Goal: Task Accomplishment & Management: Manage account settings

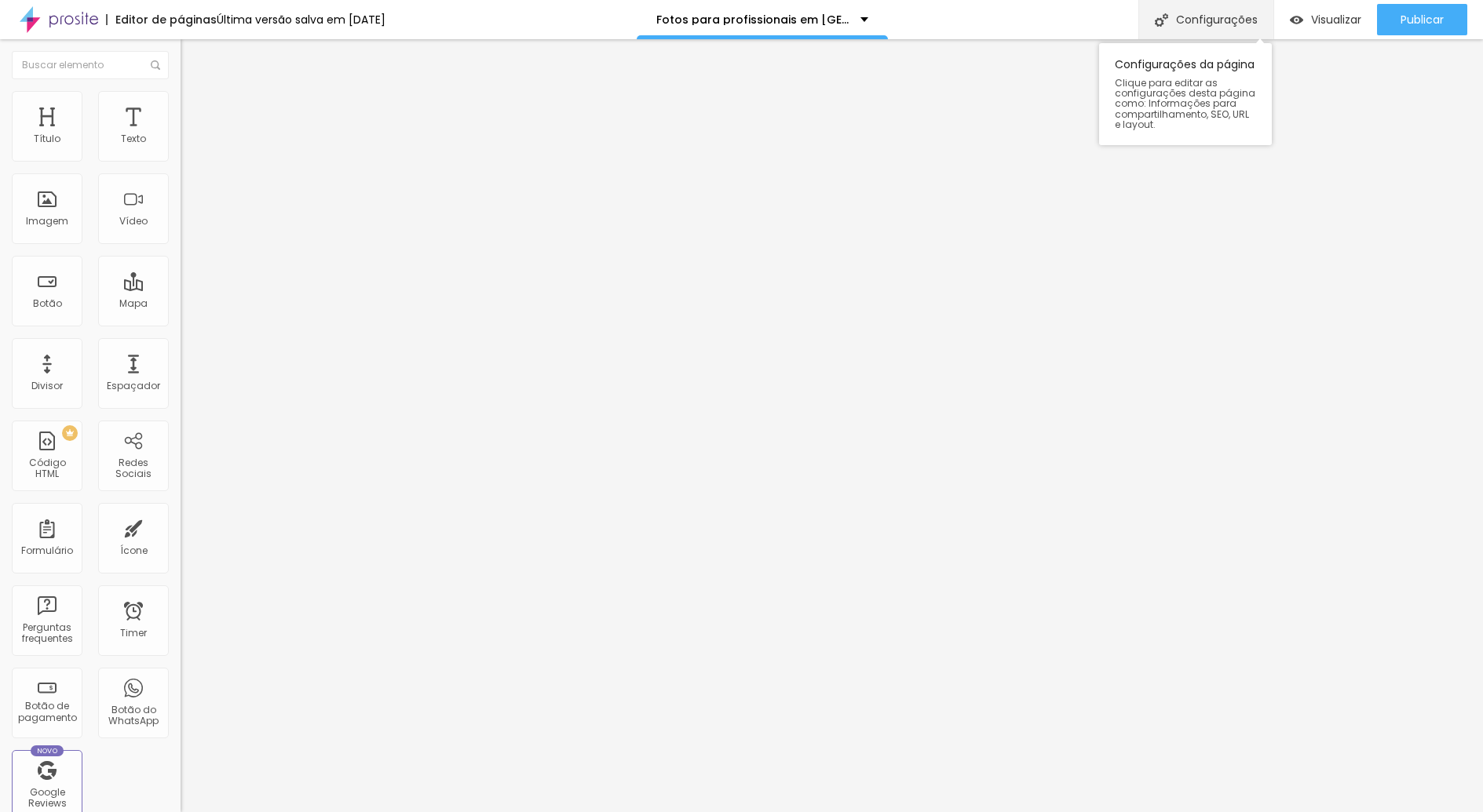
click at [1196, 21] on div "Configurações" at bounding box center [1206, 19] width 135 height 39
drag, startPoint x: 783, startPoint y: 306, endPoint x: 728, endPoint y: 307, distance: 55.0
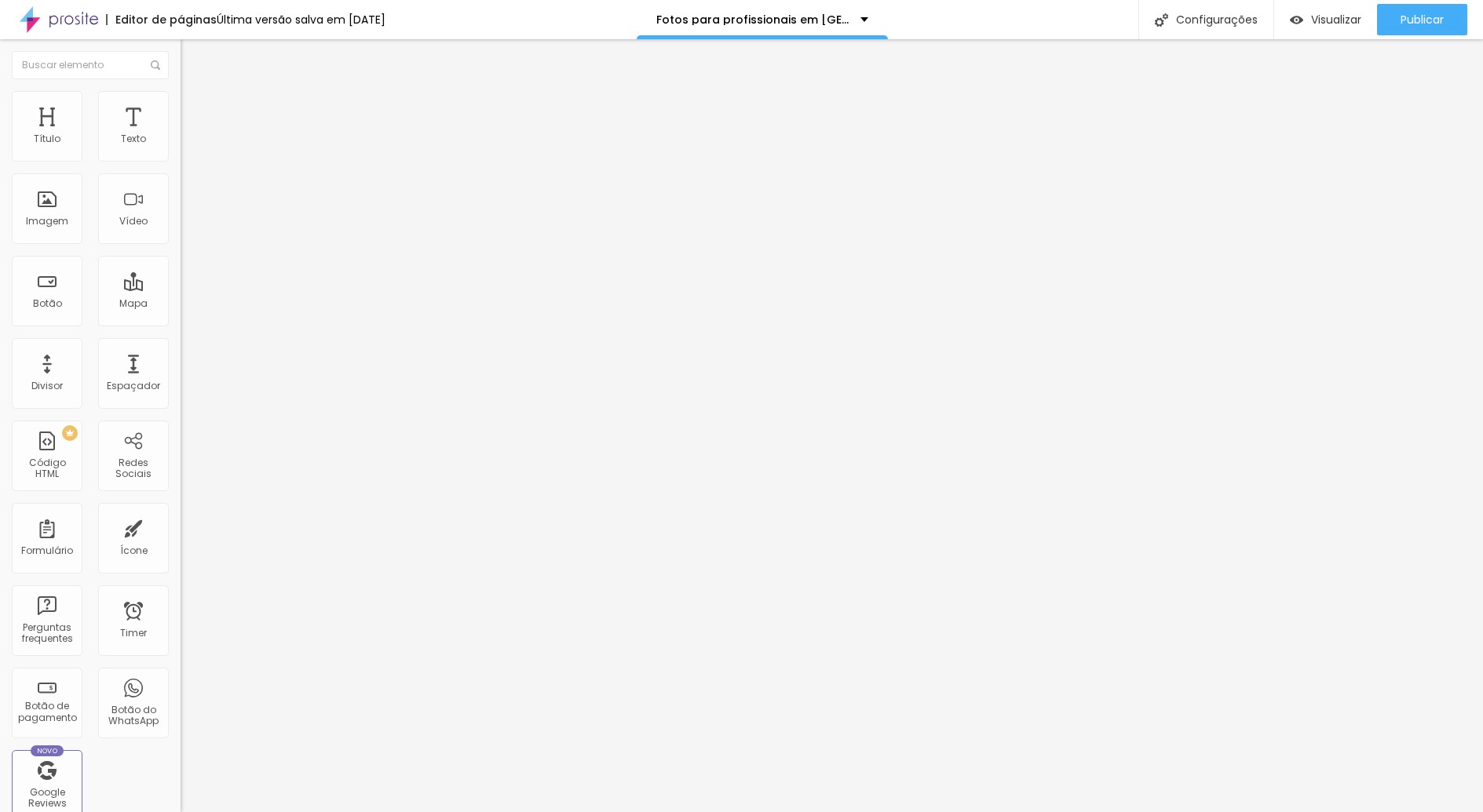
drag, startPoint x: 845, startPoint y: 231, endPoint x: 752, endPoint y: 233, distance: 93.0
drag, startPoint x: 866, startPoint y: 230, endPoint x: 753, endPoint y: 228, distance: 113.0
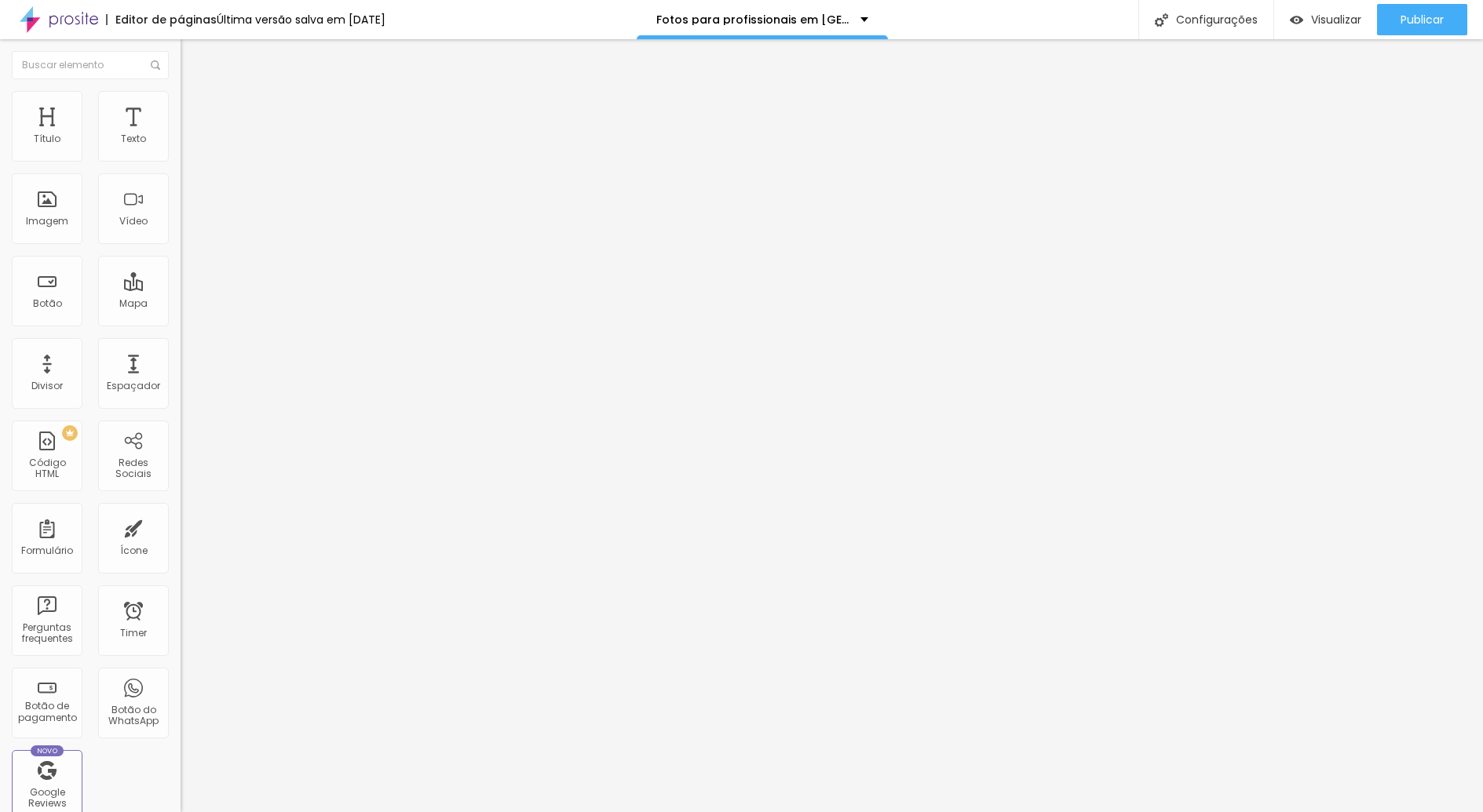
paste input "lneário Camboriú"
type input "Fotos para profissionais em Balneário Camboriú"
drag, startPoint x: 785, startPoint y: 317, endPoint x: 727, endPoint y: 305, distance: 59.2
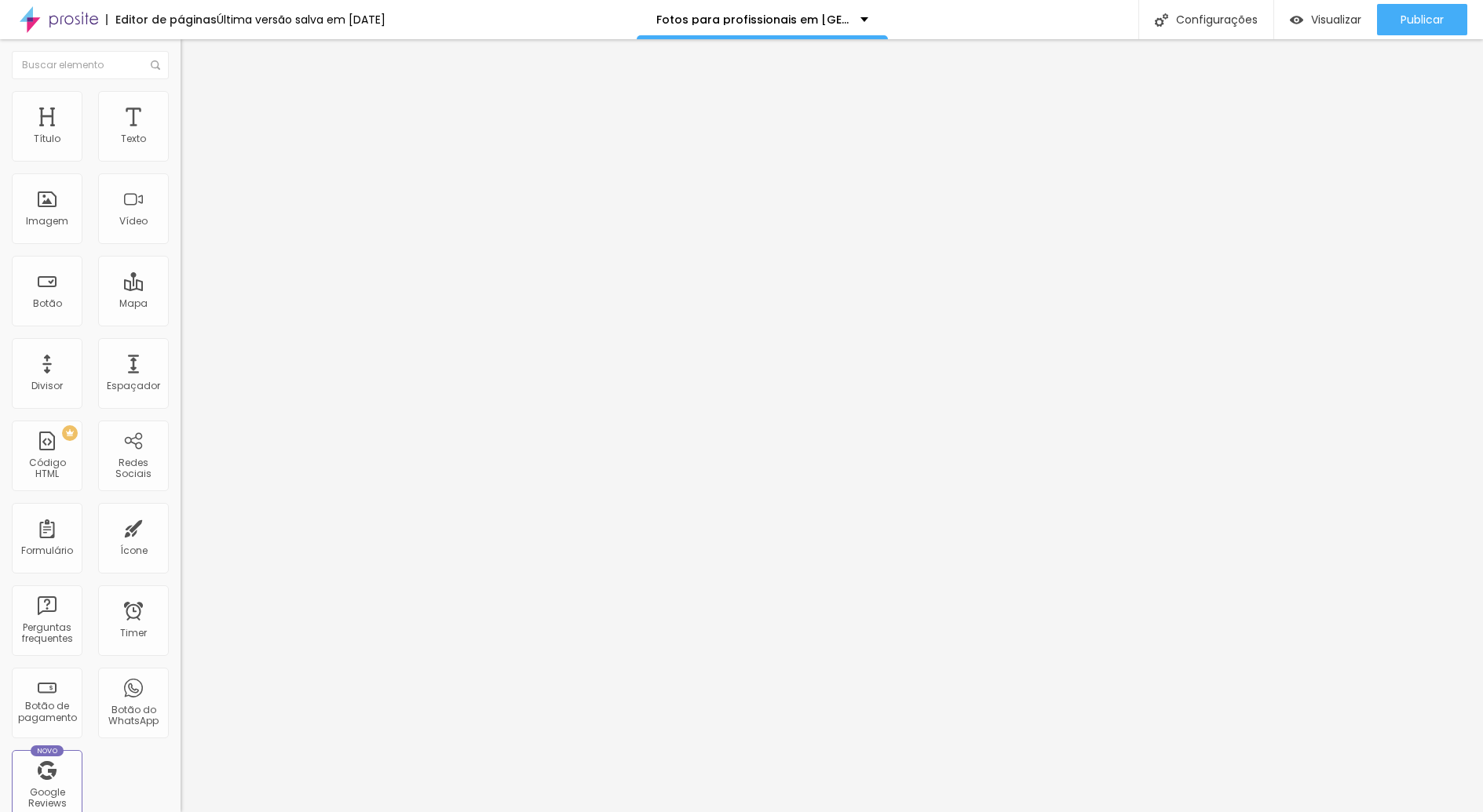
paste input "Balneário Camboriú"
type input "/retratos-profissionais-Balneário Camboriú"
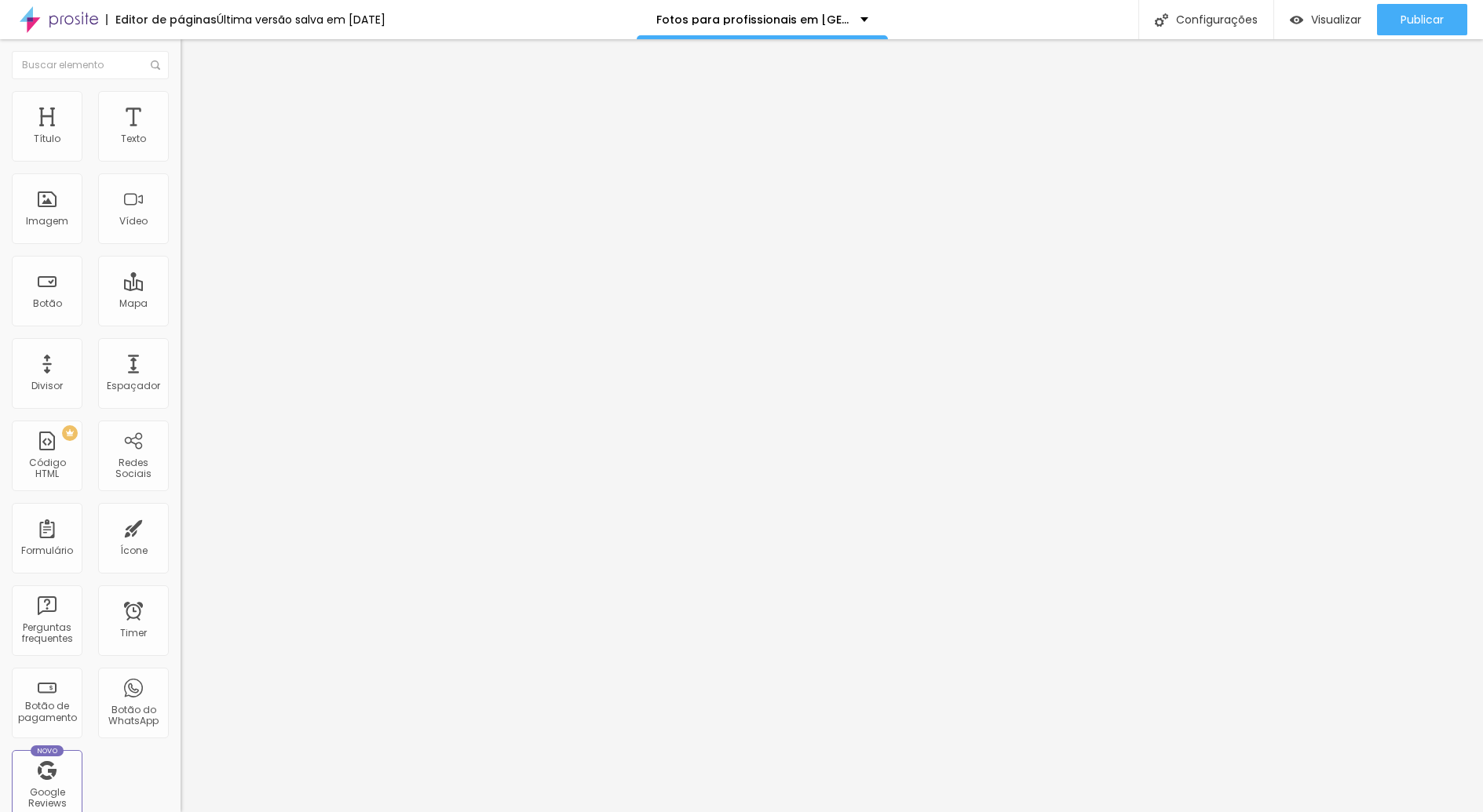
drag, startPoint x: 913, startPoint y: 495, endPoint x: 637, endPoint y: 481, distance: 276.4
paste input "grafia Corporativa em Balneário Camboriú – Empresarial e Médic"
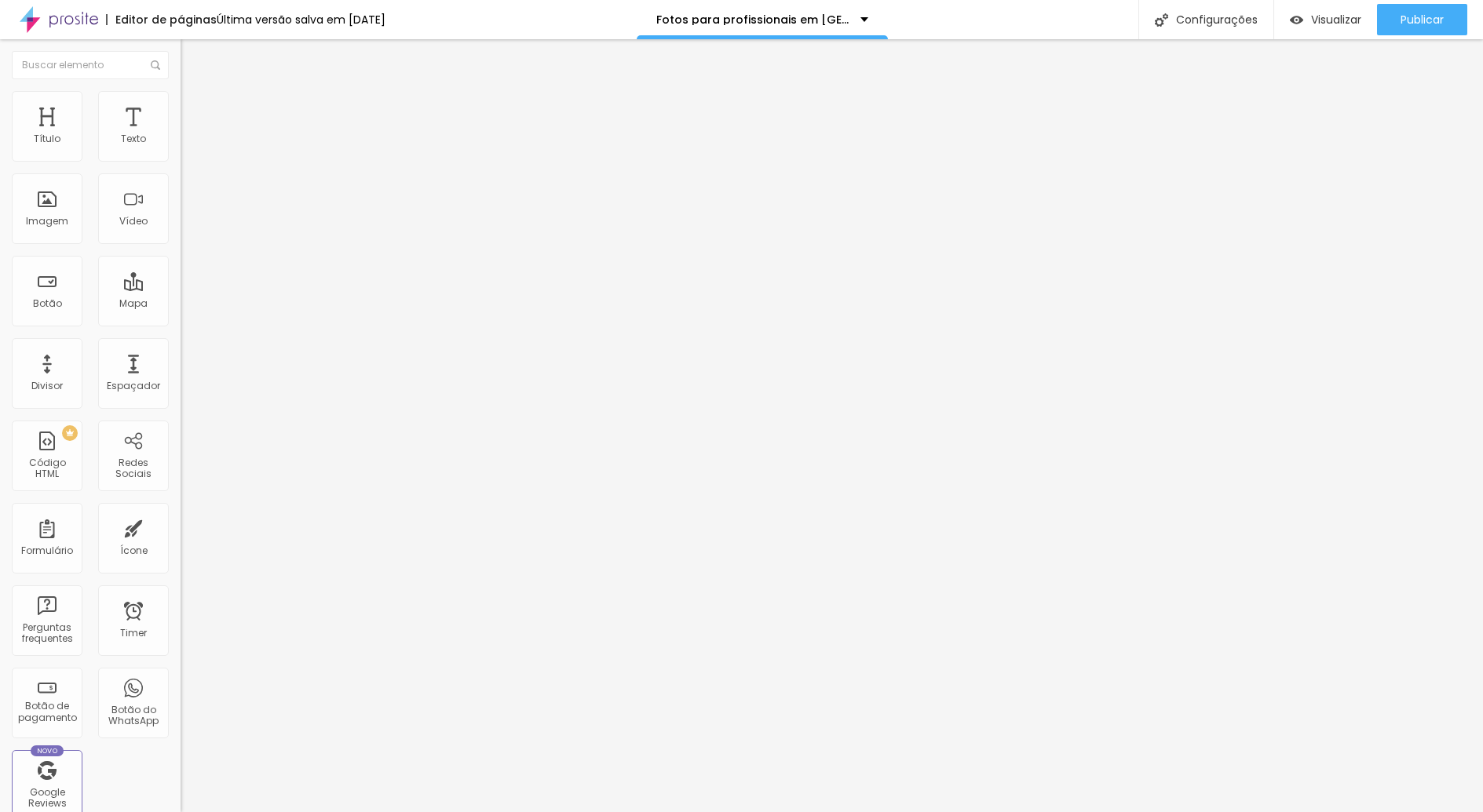
type input "Fotografia Corporativa em Balneário Camboriú – Empresarial e Médica"
drag, startPoint x: 828, startPoint y: 603, endPoint x: 577, endPoint y: 537, distance: 259.5
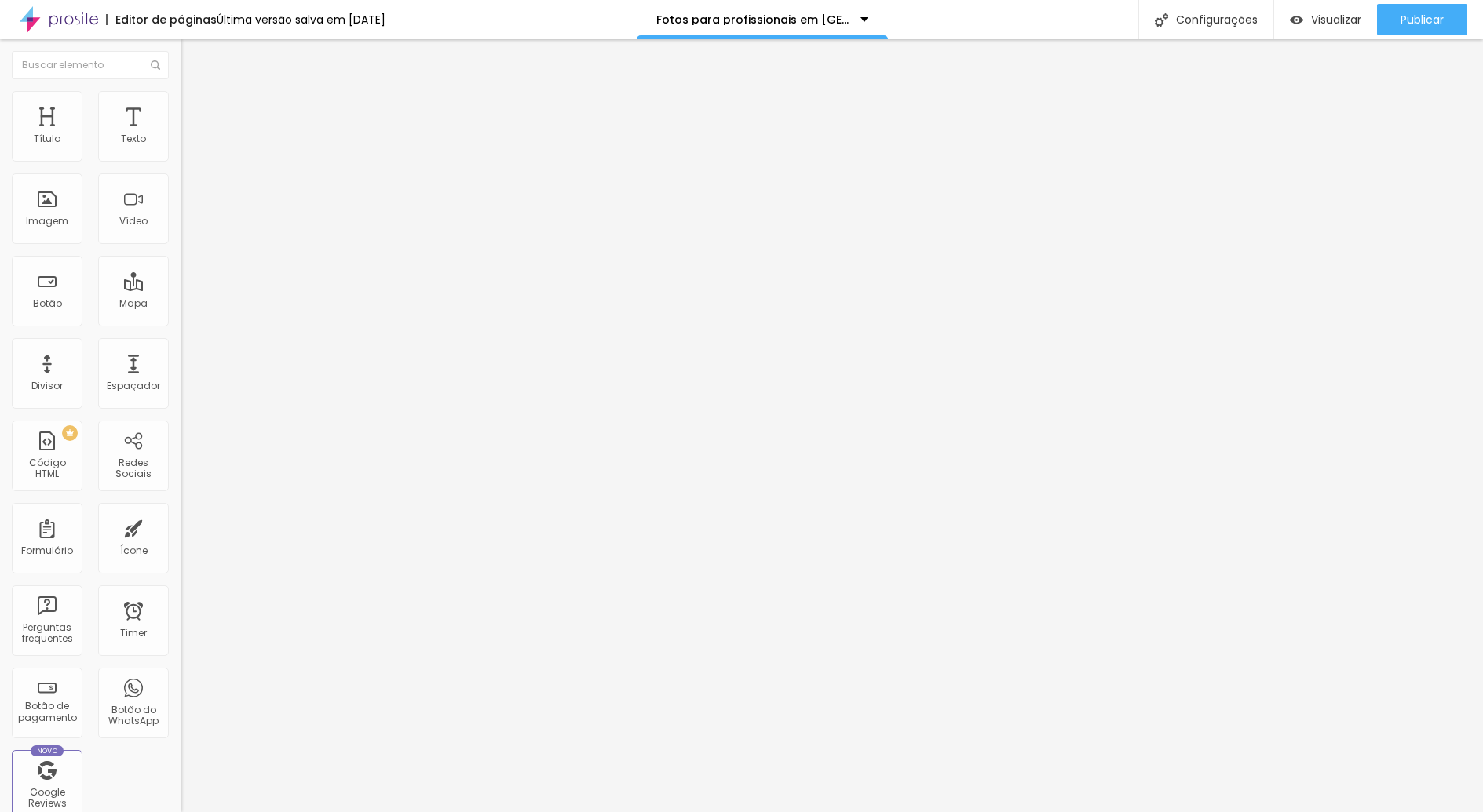
paste textarea "grafia corporativa em Balneário Camboriú para médicos e empresas. Retratos prof…"
type textarea "Fotografia corporativa em Balneário Camboriú para médicos e empresas. Retratos …"
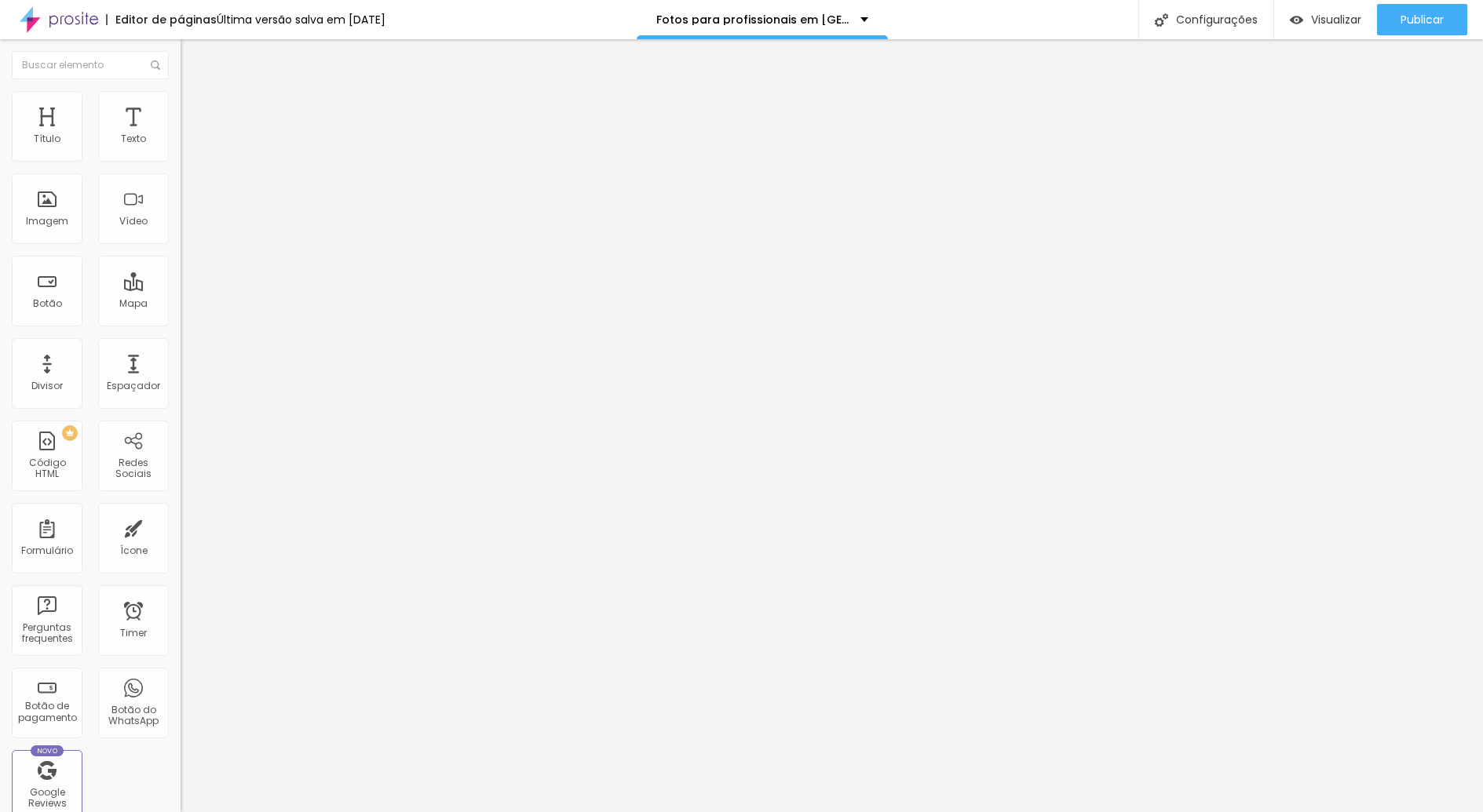
paste input "ógrafo de Fotografia Corporativa em Balneário Camboriú | Retratos Profissionais…"
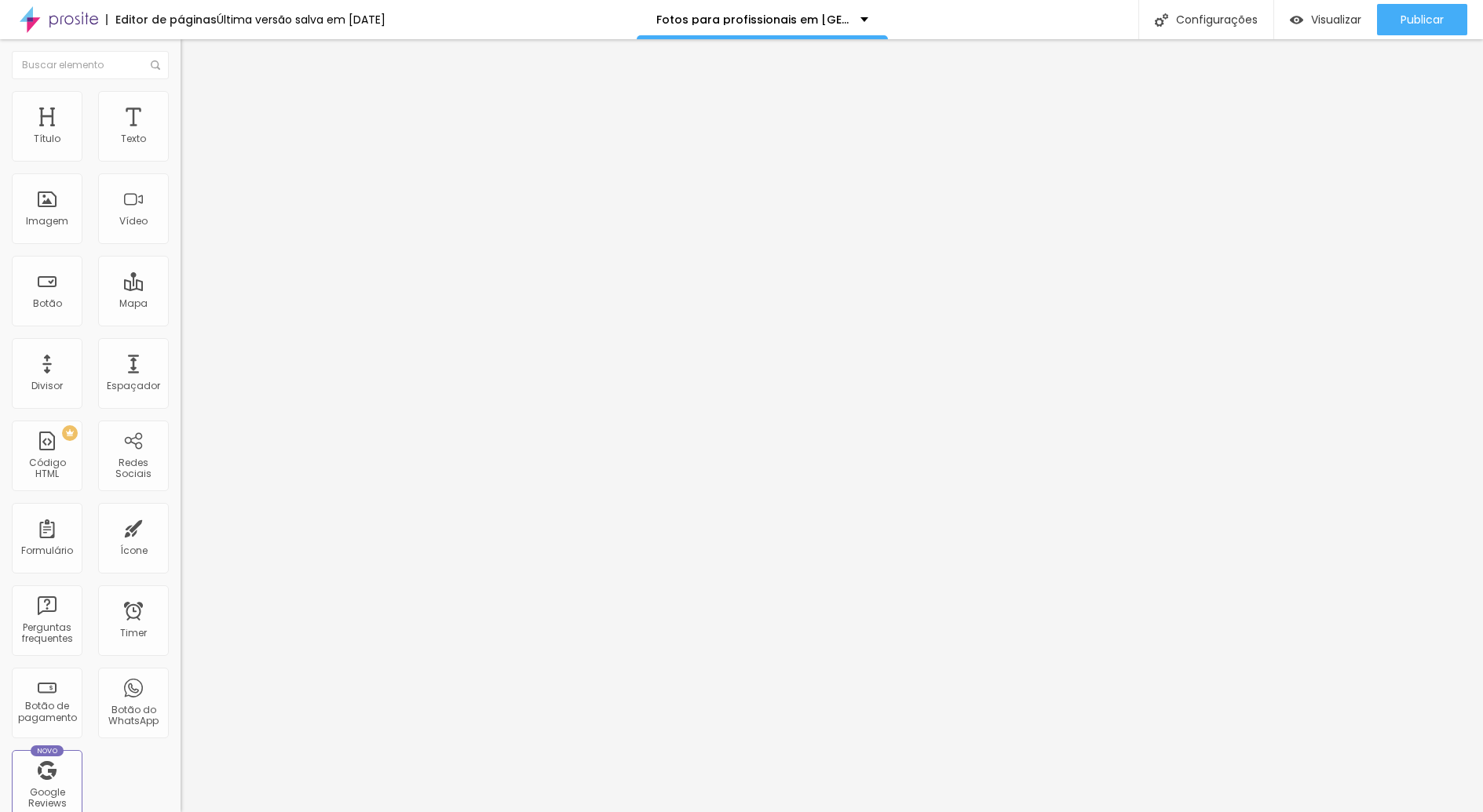
scroll to position [0, 193]
type input "Fotógrafo de Fotografia Corporativa em Balneário Camboriú | Retratos Profission…"
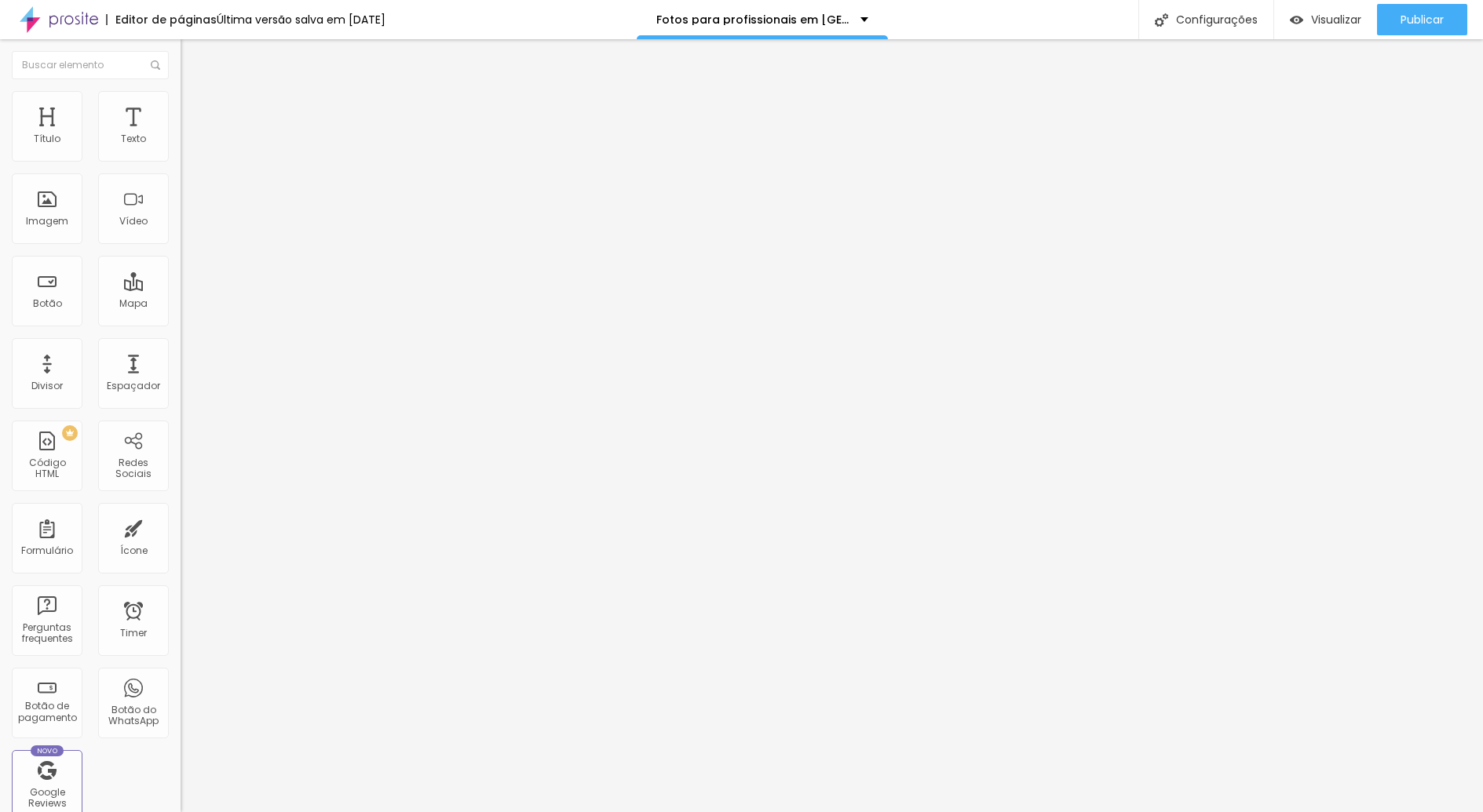
paste textarea "Fotógrafo especializado em fotografia corporativa em Balneário Camboriú. Retrat…"
type textarea "Fotógrafo especializado em fotografia corporativa em Balneário Camboriú. Retrat…"
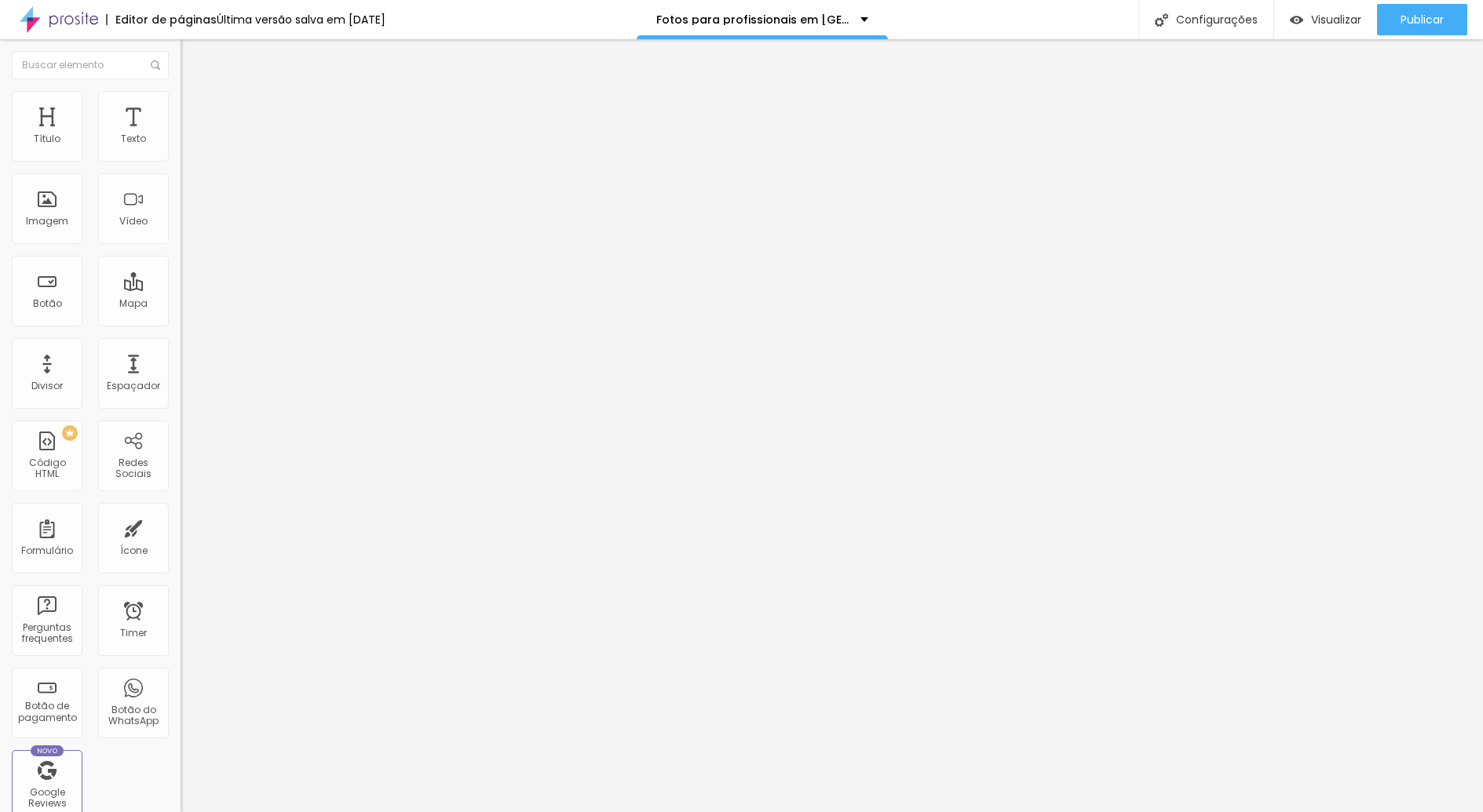
paste textarea "fotografia corporativa Balneário Camboriú fotógrafo corporativo em BC retrato p…"
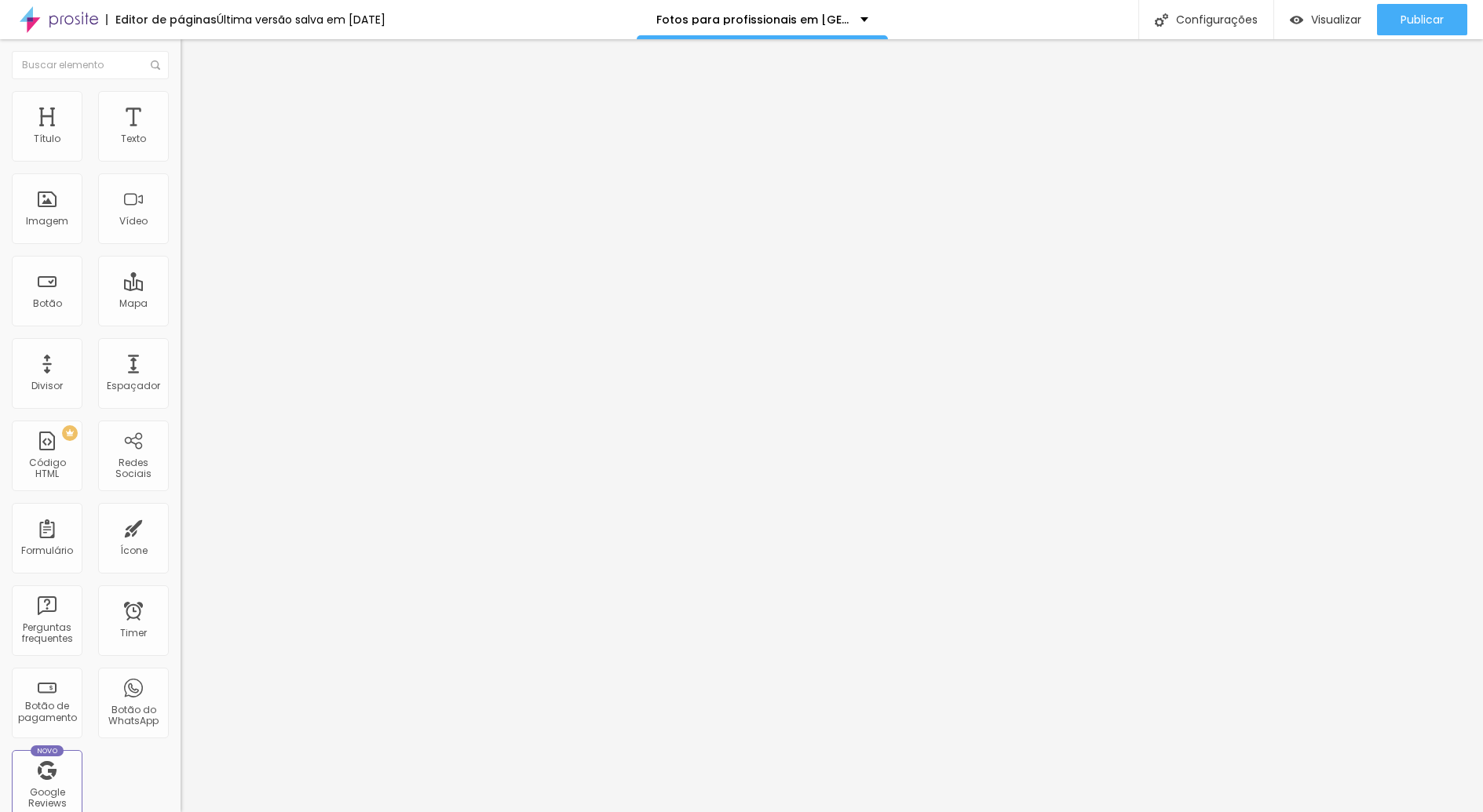
scroll to position [51, 0]
type textarea "fotografia corporativa Balneário Camboriú fotógrafo corporativo em BC retrato p…"
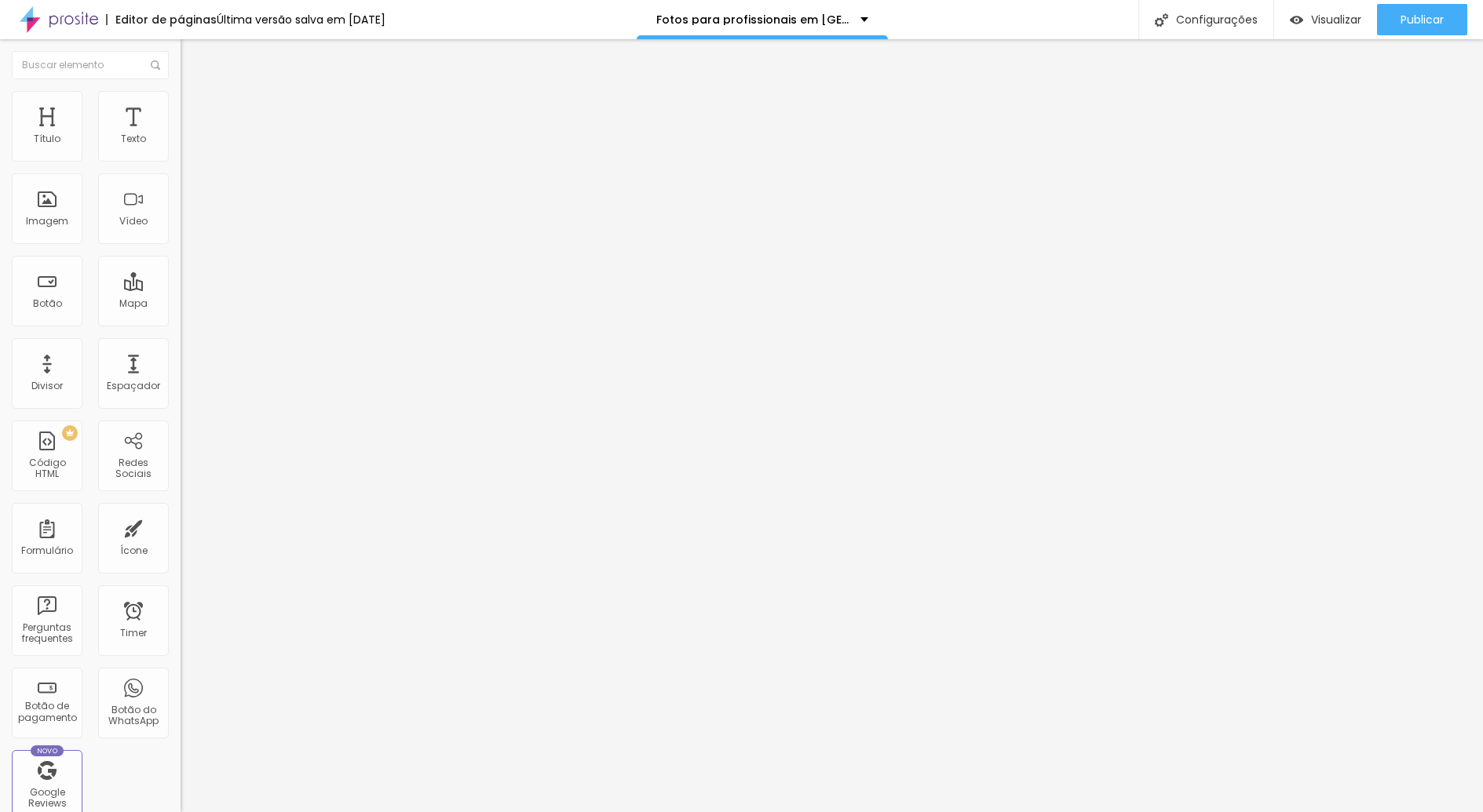
click at [1316, 17] on span "Visualizar" at bounding box center [1336, 19] width 50 height 13
click at [1403, 26] on span "Publicar" at bounding box center [1422, 19] width 43 height 13
click at [1320, 19] on span "Visualizar" at bounding box center [1322, 19] width 50 height 13
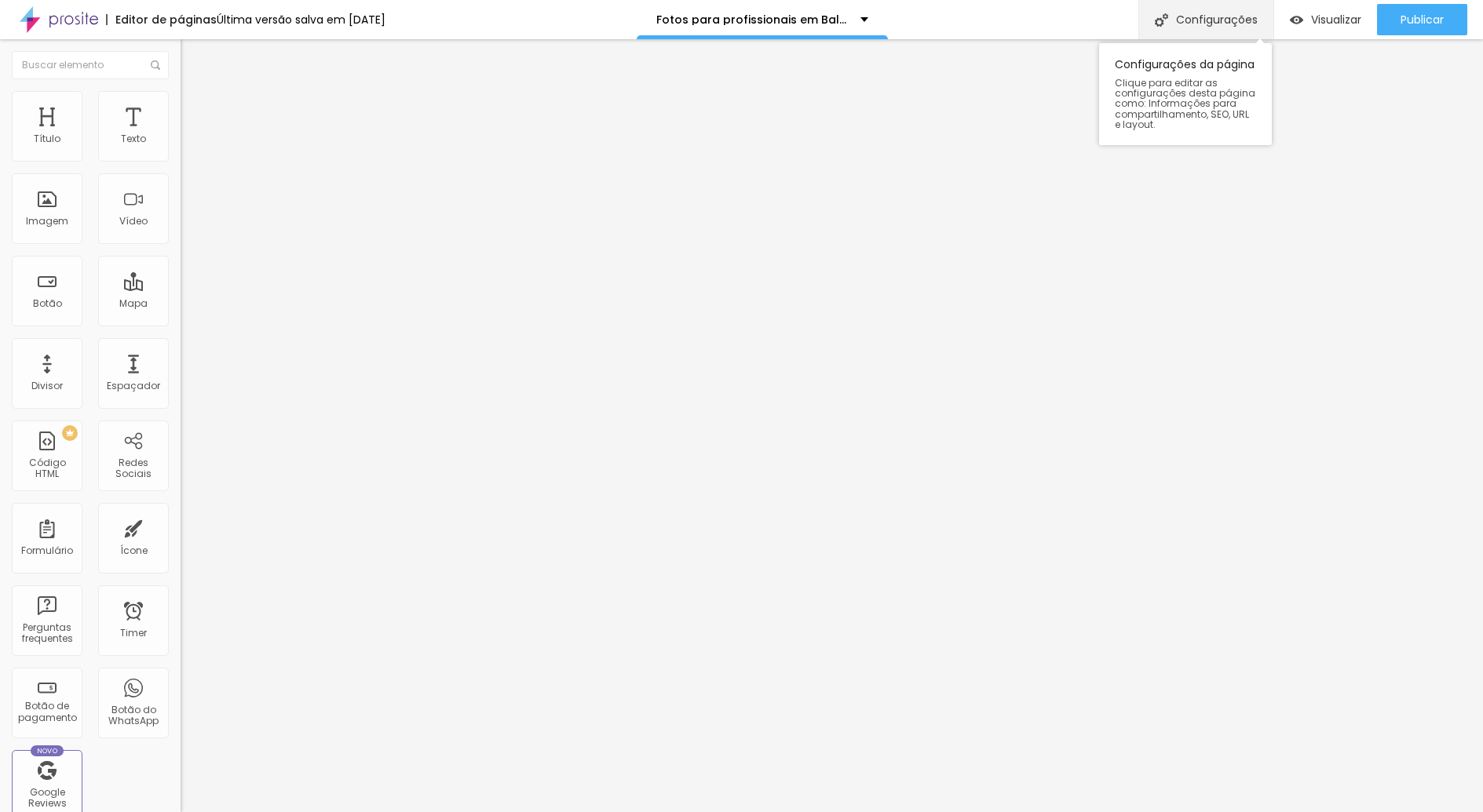
click at [1208, 23] on div "Configurações" at bounding box center [1206, 19] width 135 height 39
drag, startPoint x: 959, startPoint y: 334, endPoint x: 1000, endPoint y: 341, distance: 41.6
copy form "https://www.tiagoguedes.com.br/retratos-profissionais-balneario-camboriu"
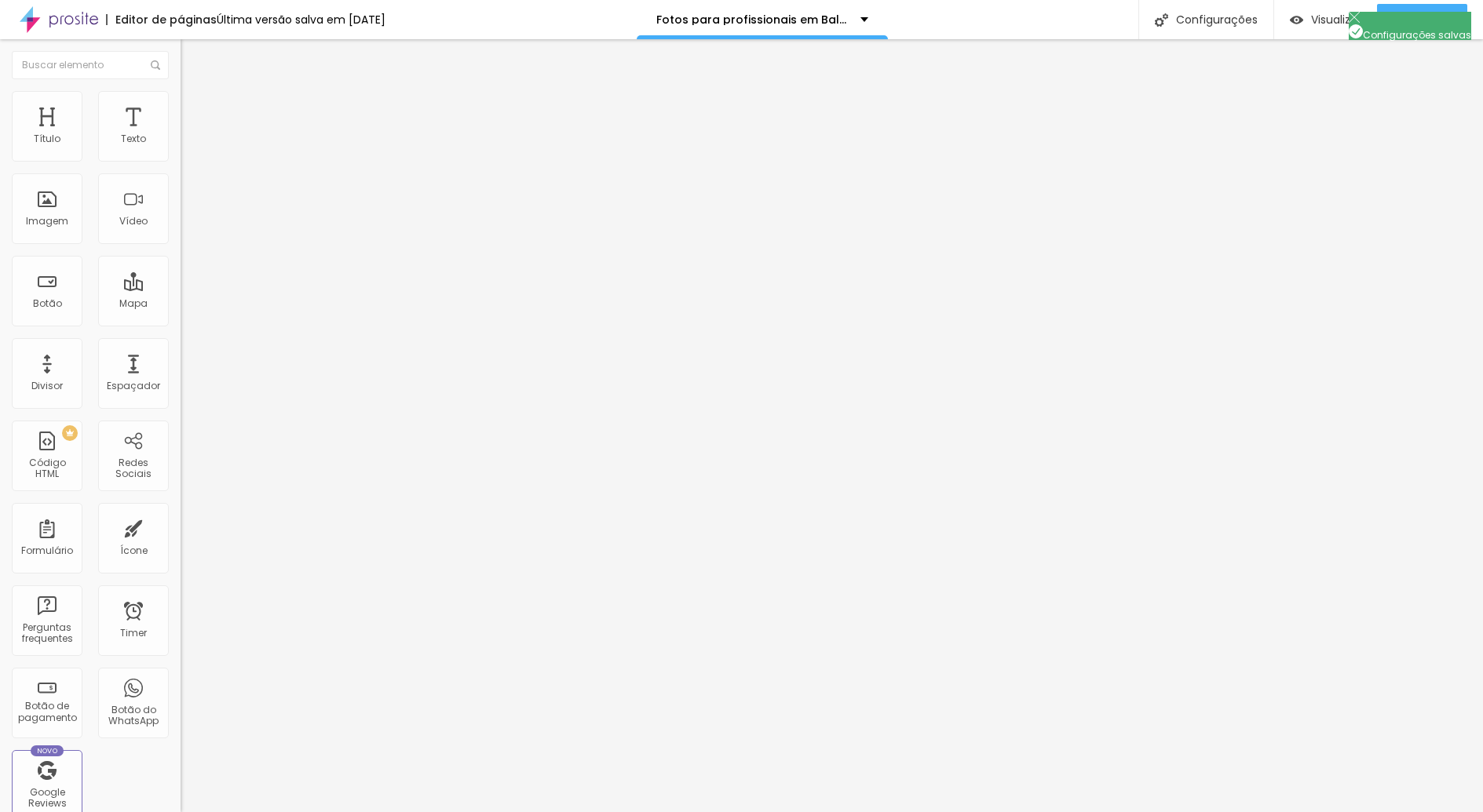
click at [181, 135] on span "Trocar imagem" at bounding box center [224, 128] width 86 height 13
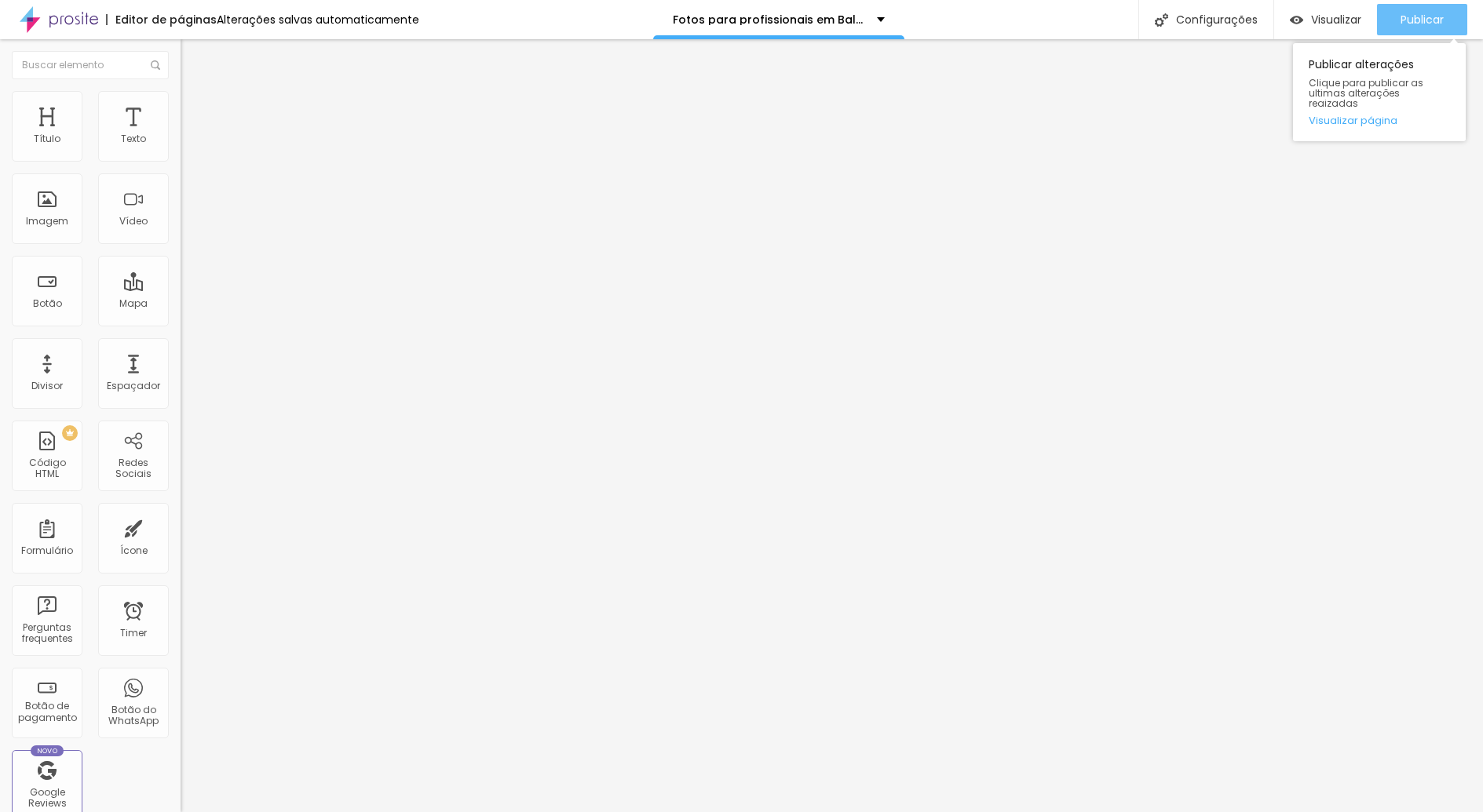
click at [1412, 16] on span "Publicar" at bounding box center [1422, 19] width 43 height 13
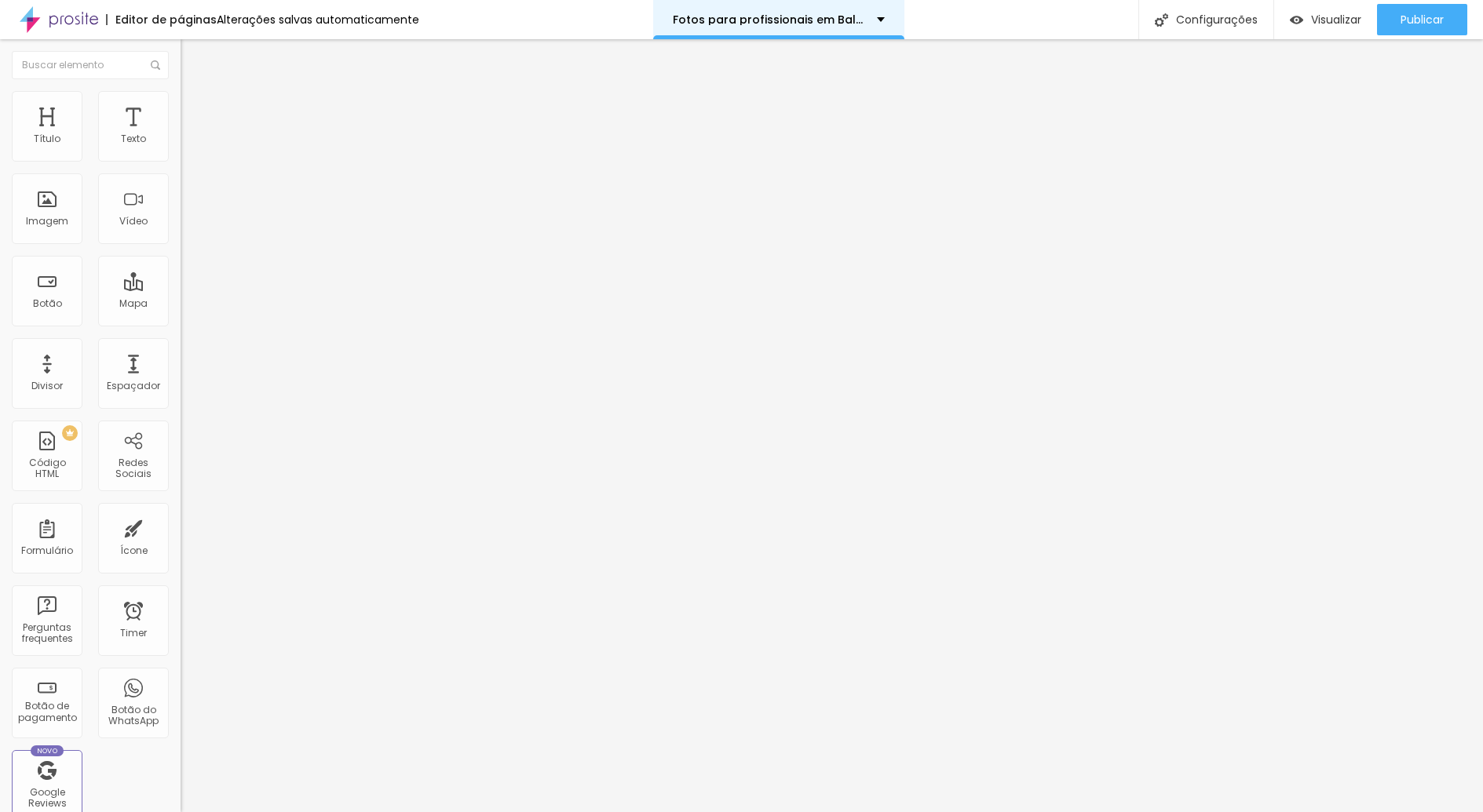
click at [824, 19] on p "Fotos para profissionais em Balneário Camboriú" at bounding box center [768, 19] width 193 height 11
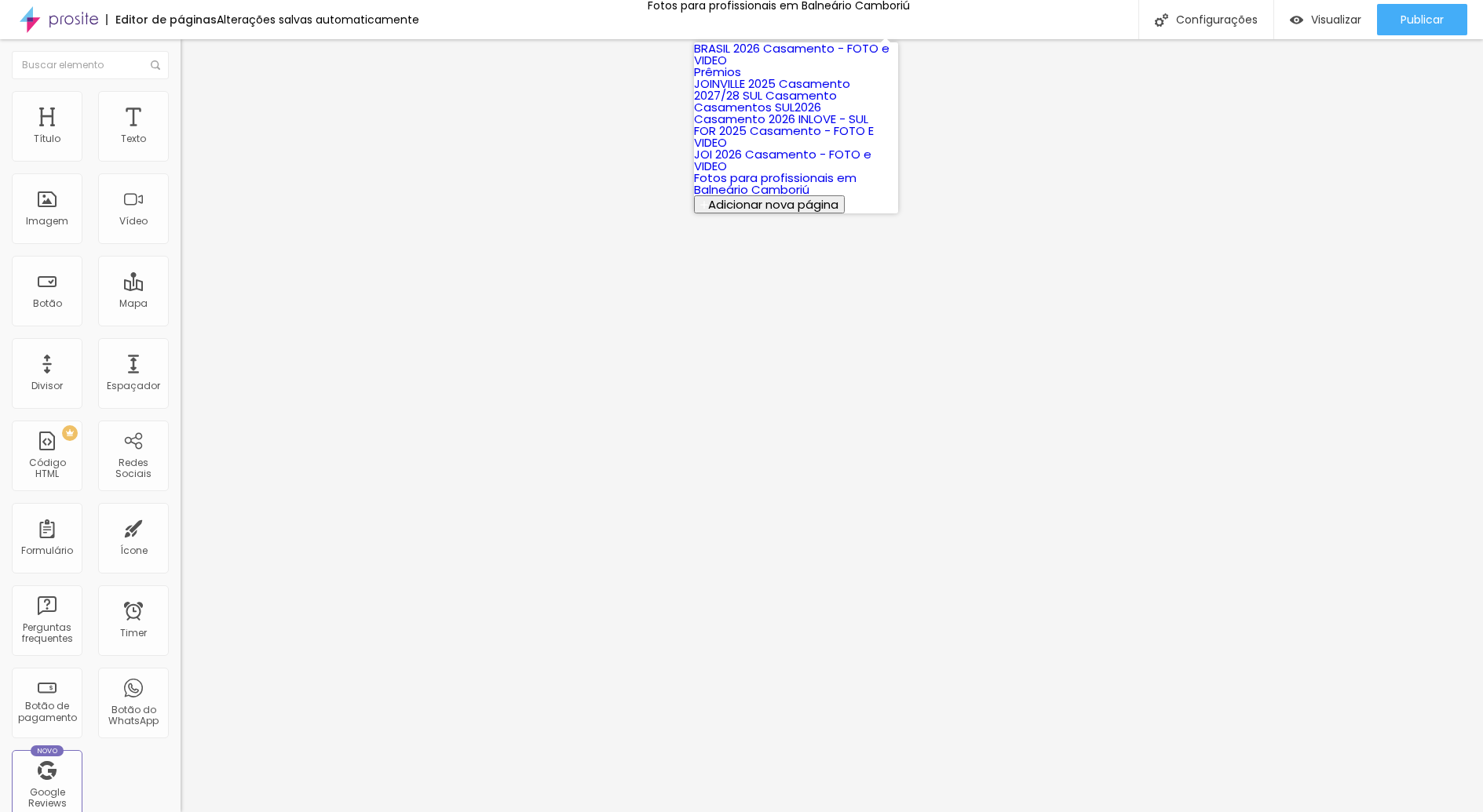
scroll to position [110, 0]
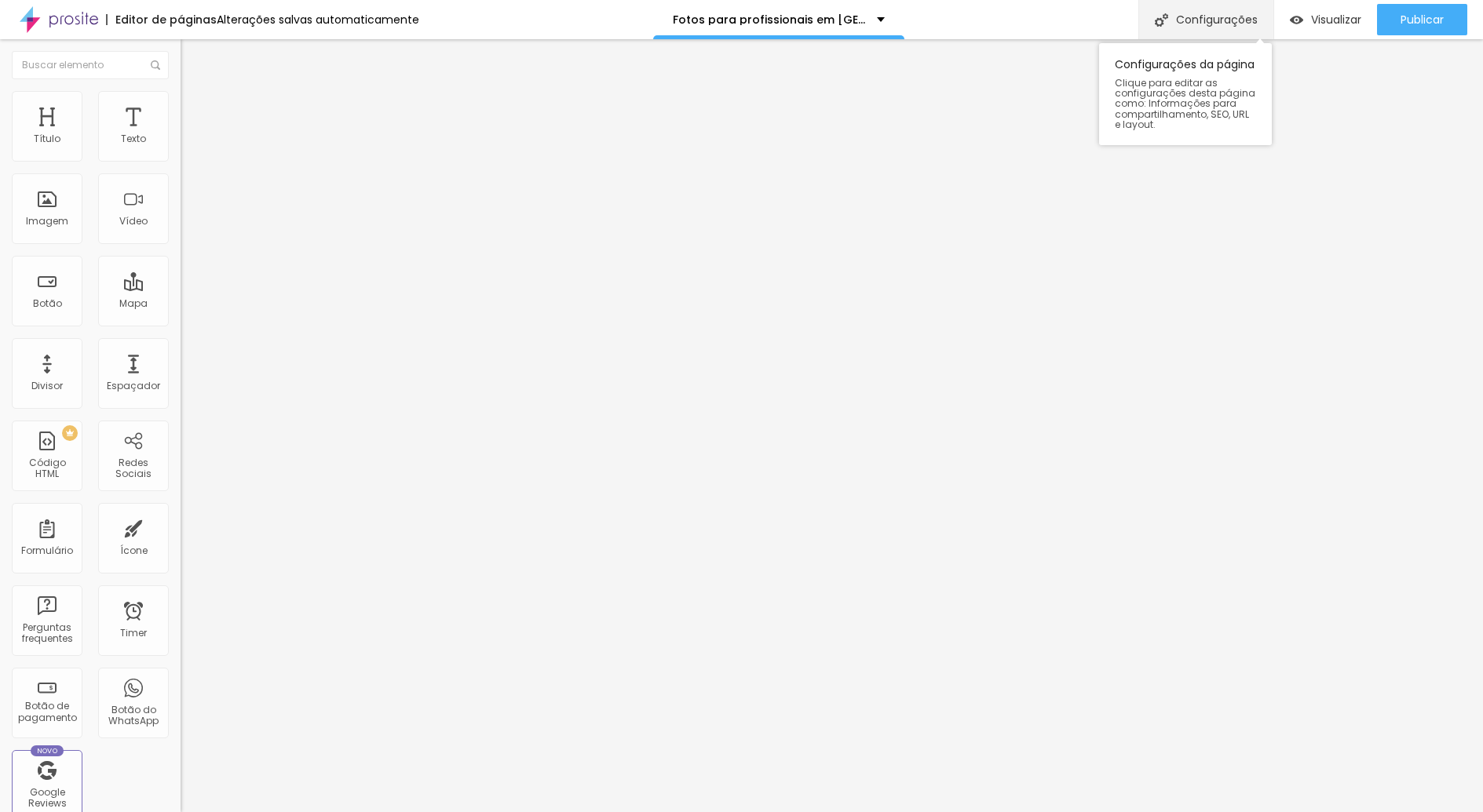
click at [1225, 20] on div "Configurações" at bounding box center [1206, 19] width 135 height 39
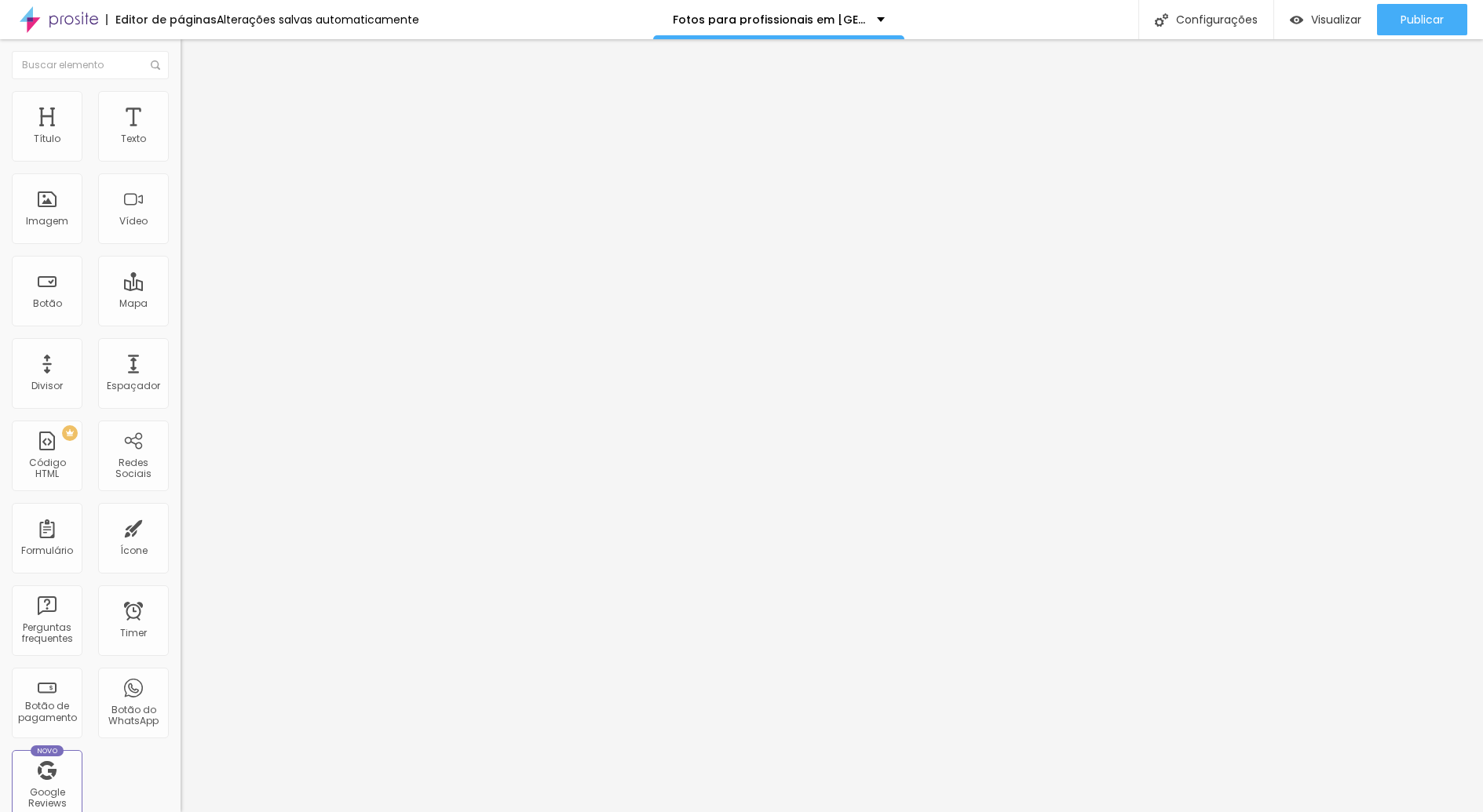
paste input "ógrafo de Fotografia Corporativa em Joinville | Retratos Profissionais para Méd…"
type input "Fotógrafo de Fotografia Corporativa em Joinville | Retratos Profissionais para …"
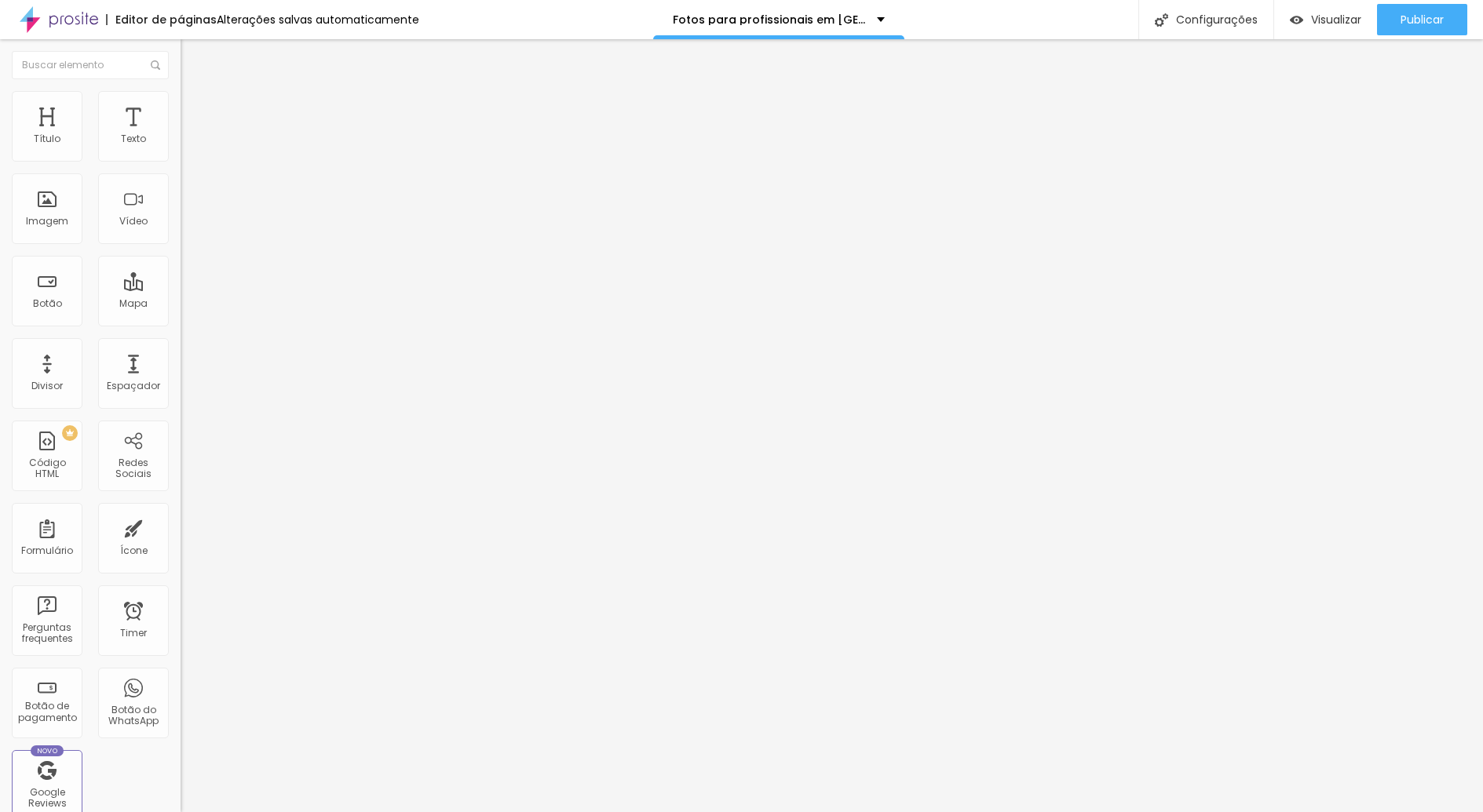
paste input "Joinville"
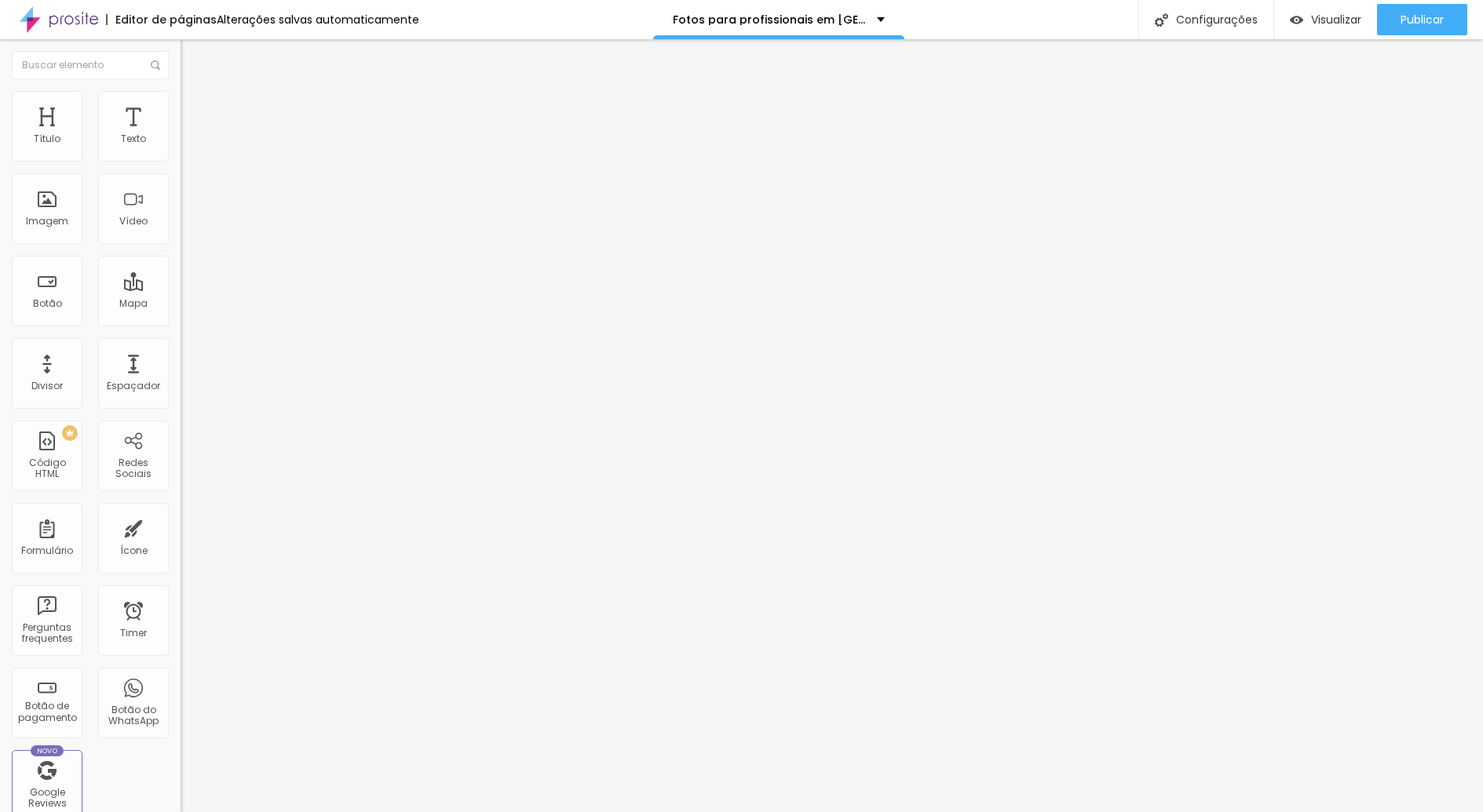
type input "Fotógrafo de Fotografia Corporativa em Joinville | Retratos Profissionais para …"
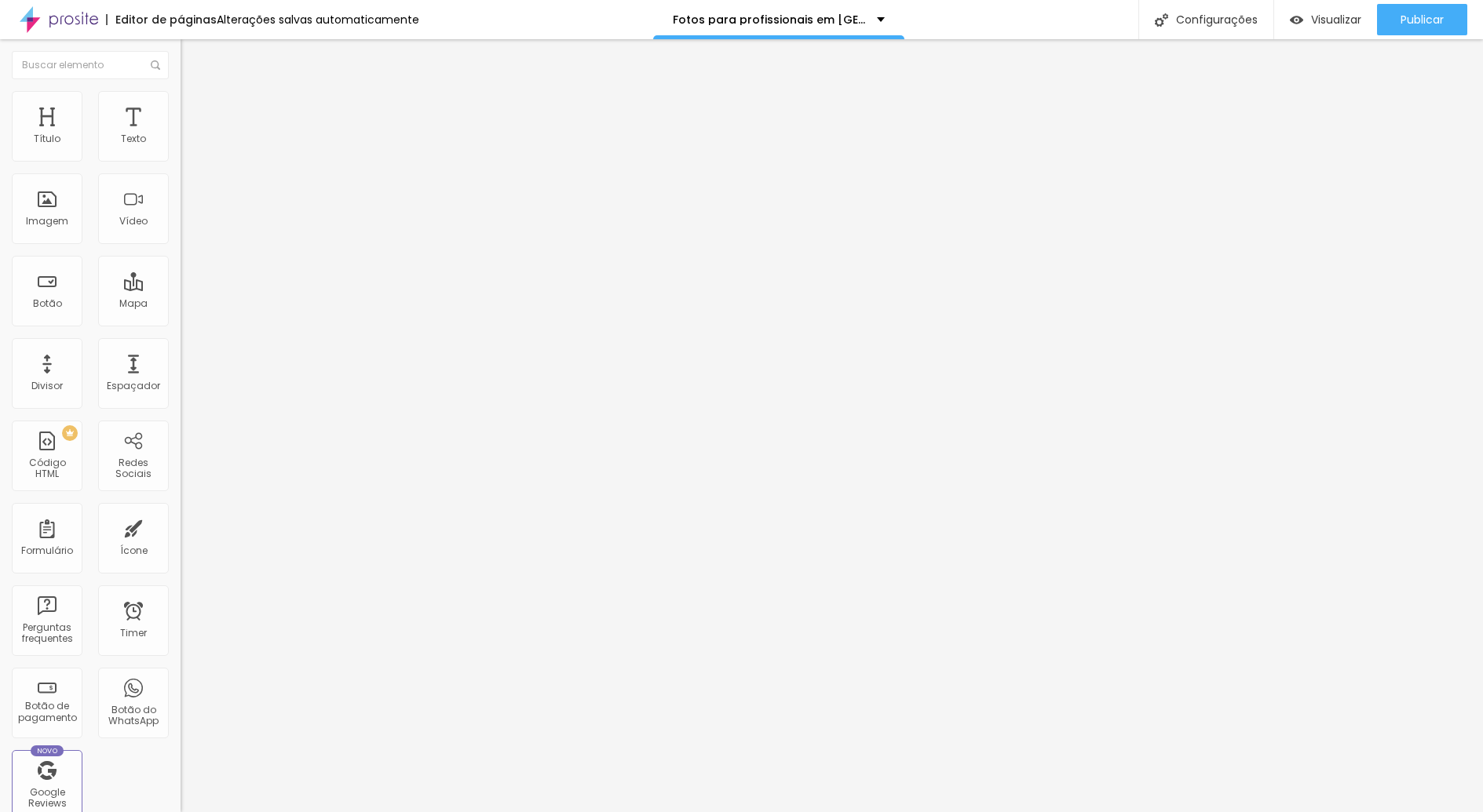
paste textarea "Joinville"
type textarea "Fotógrafo especializado em fotografia corporativa em Joinville. Retratos profis…"
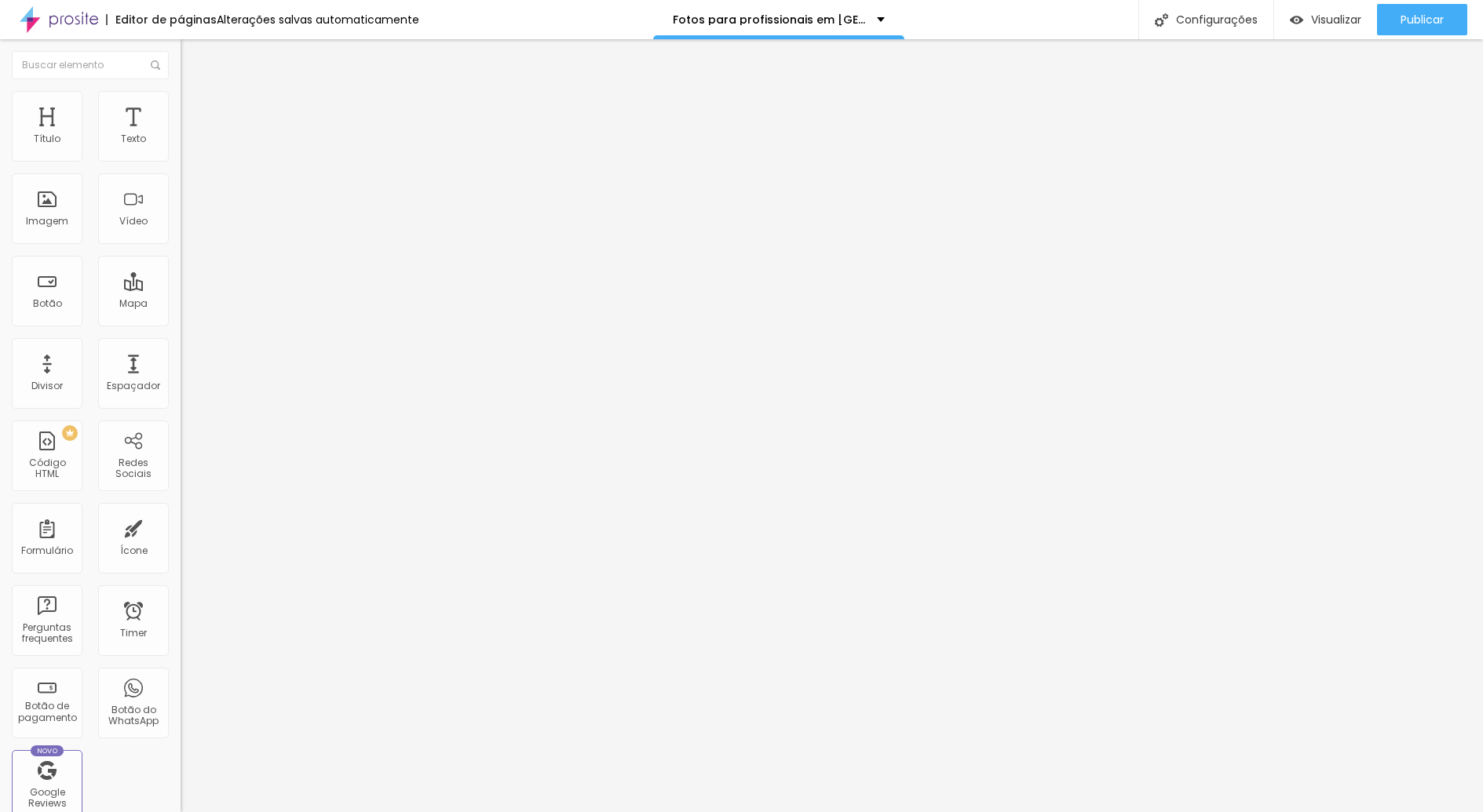
paste textarea "ógrafo especializado em fotografia corporativa em Joinville. Retratos profissio…"
type textarea "Fotógrafo especializado em fotografia corporativa em Joinville. Retratos profis…"
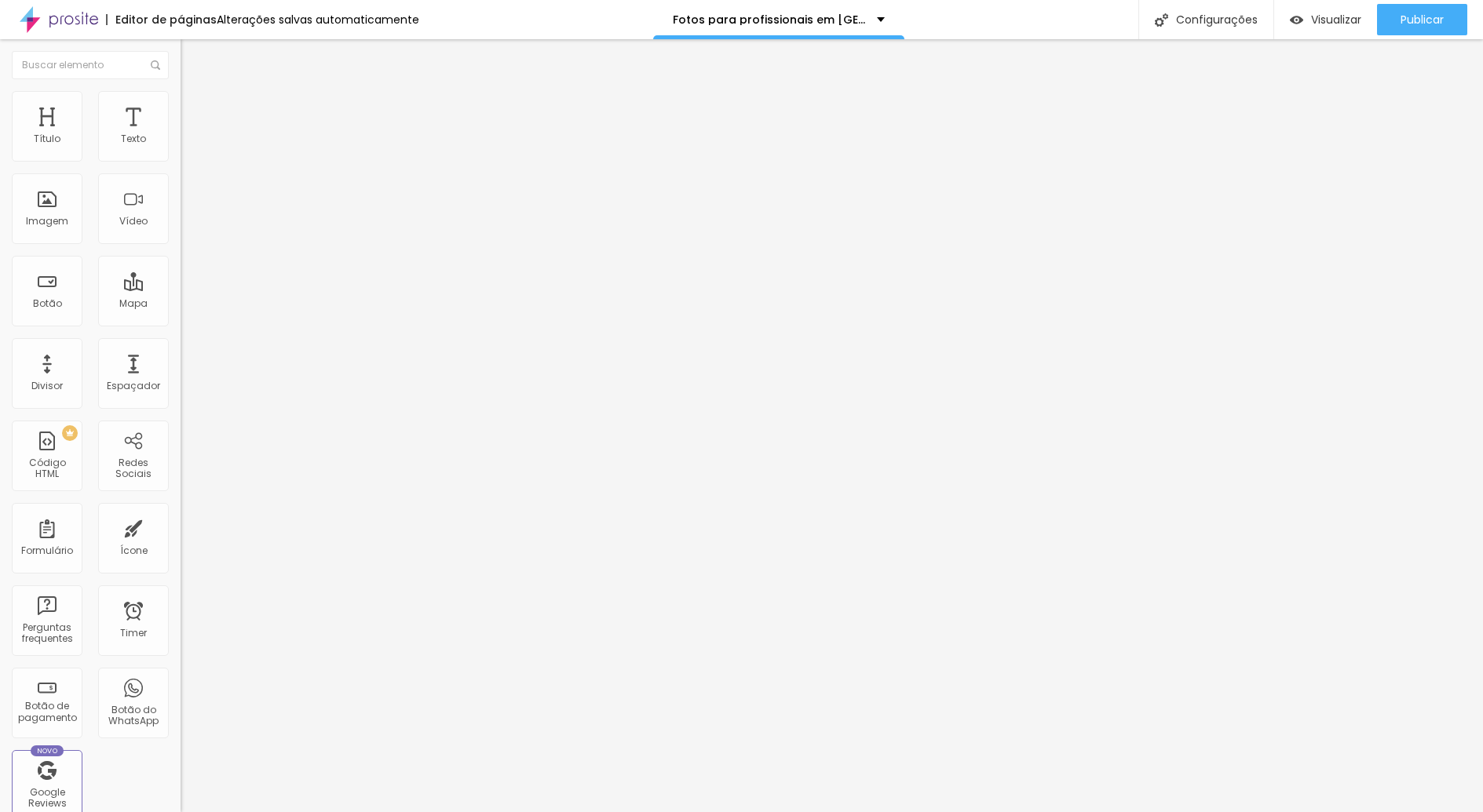
paste textarea "Joinville fotógrafo corporativo em Joinville retrato profissional para médicos …"
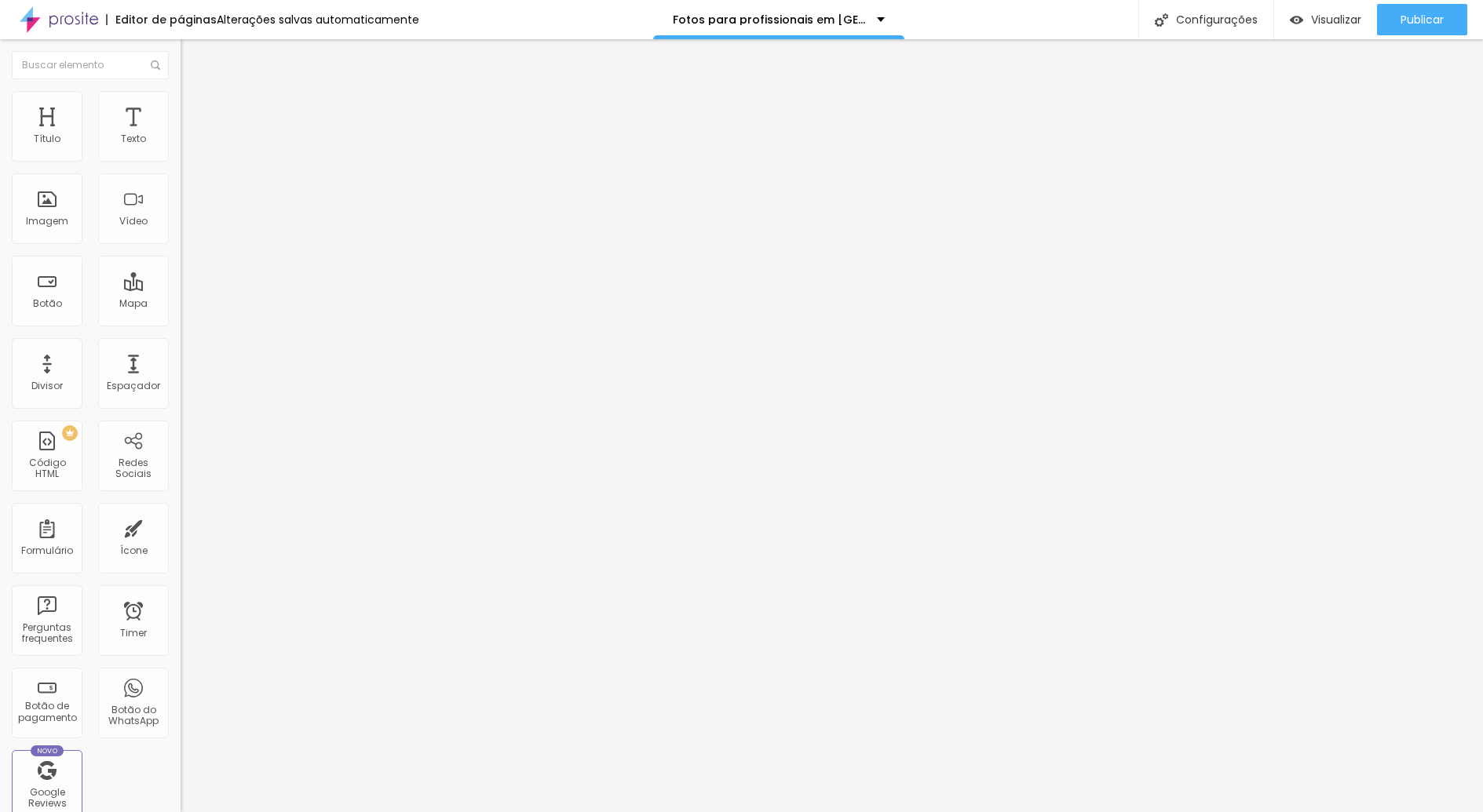
scroll to position [41, 0]
type textarea "fotografia corporativa Joinville fotógrafo corporativo em Joinville retrato pro…"
click at [1401, 20] on span "Publicar" at bounding box center [1422, 19] width 43 height 13
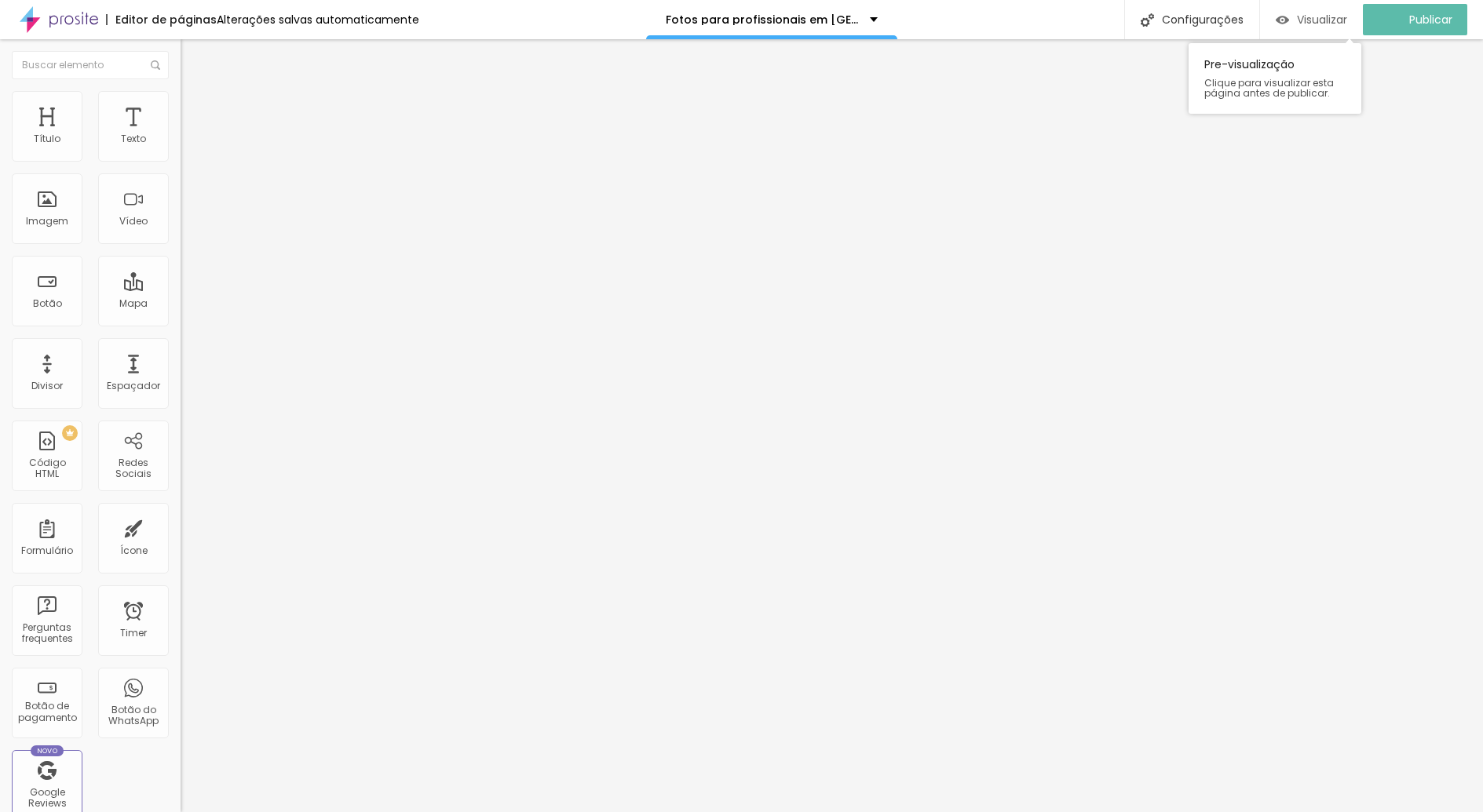
click at [1328, 20] on span "Visualizar" at bounding box center [1322, 19] width 50 height 13
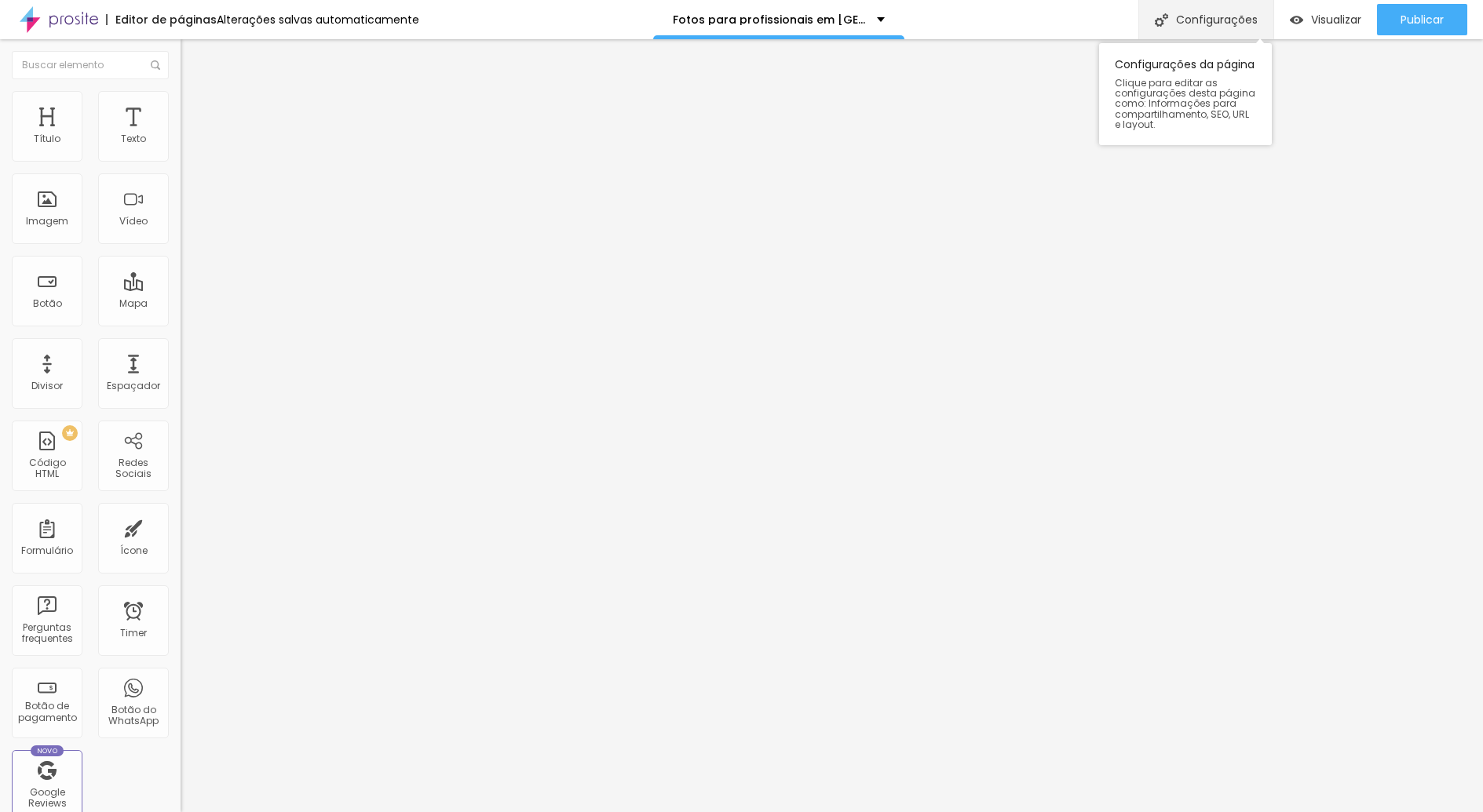
click at [1222, 25] on div "Configurações" at bounding box center [1206, 19] width 135 height 39
drag, startPoint x: 927, startPoint y: 337, endPoint x: 596, endPoint y: 327, distance: 331.2
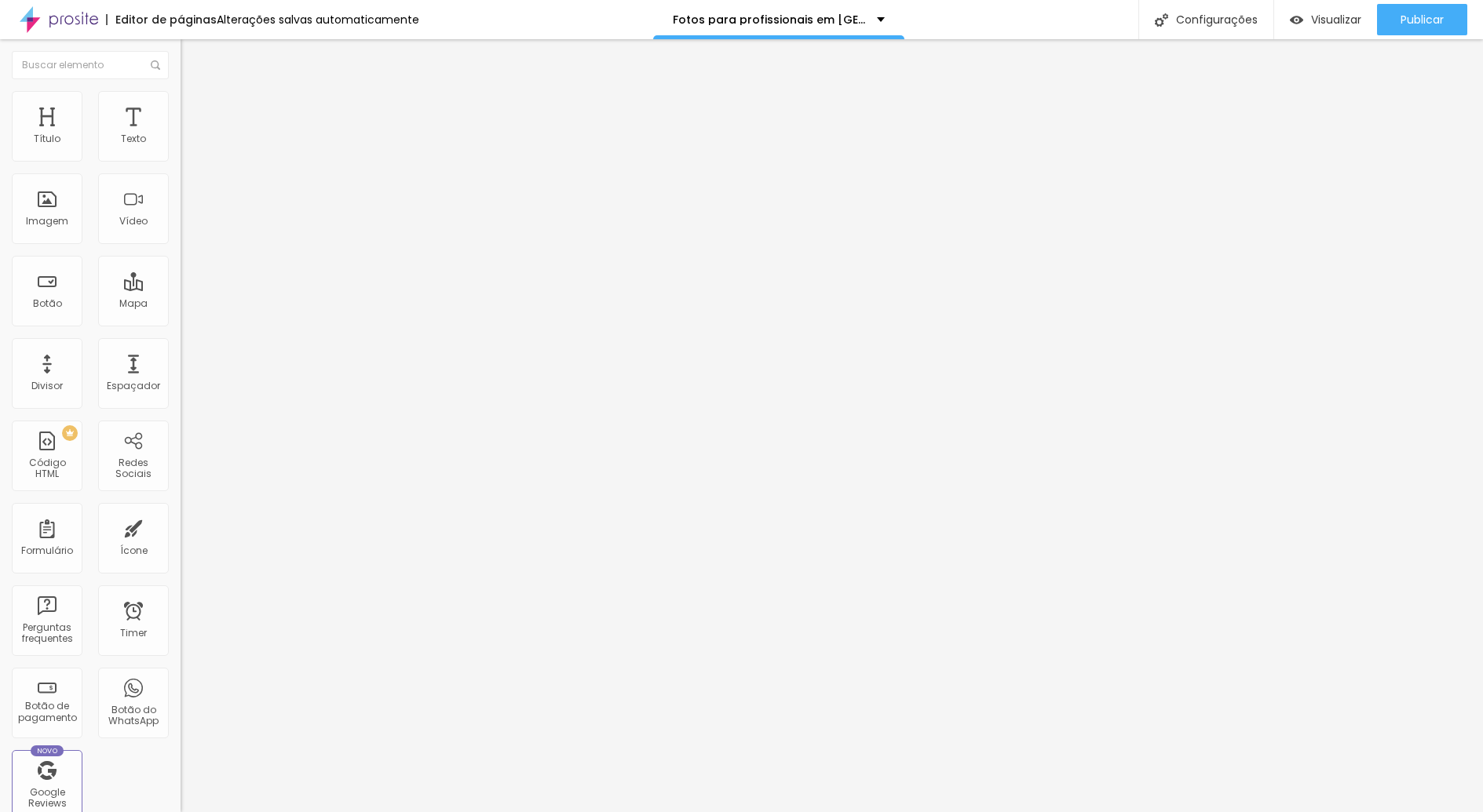
drag, startPoint x: 582, startPoint y: 337, endPoint x: 643, endPoint y: 334, distance: 61.1
drag, startPoint x: 582, startPoint y: 337, endPoint x: 904, endPoint y: 359, distance: 322.8
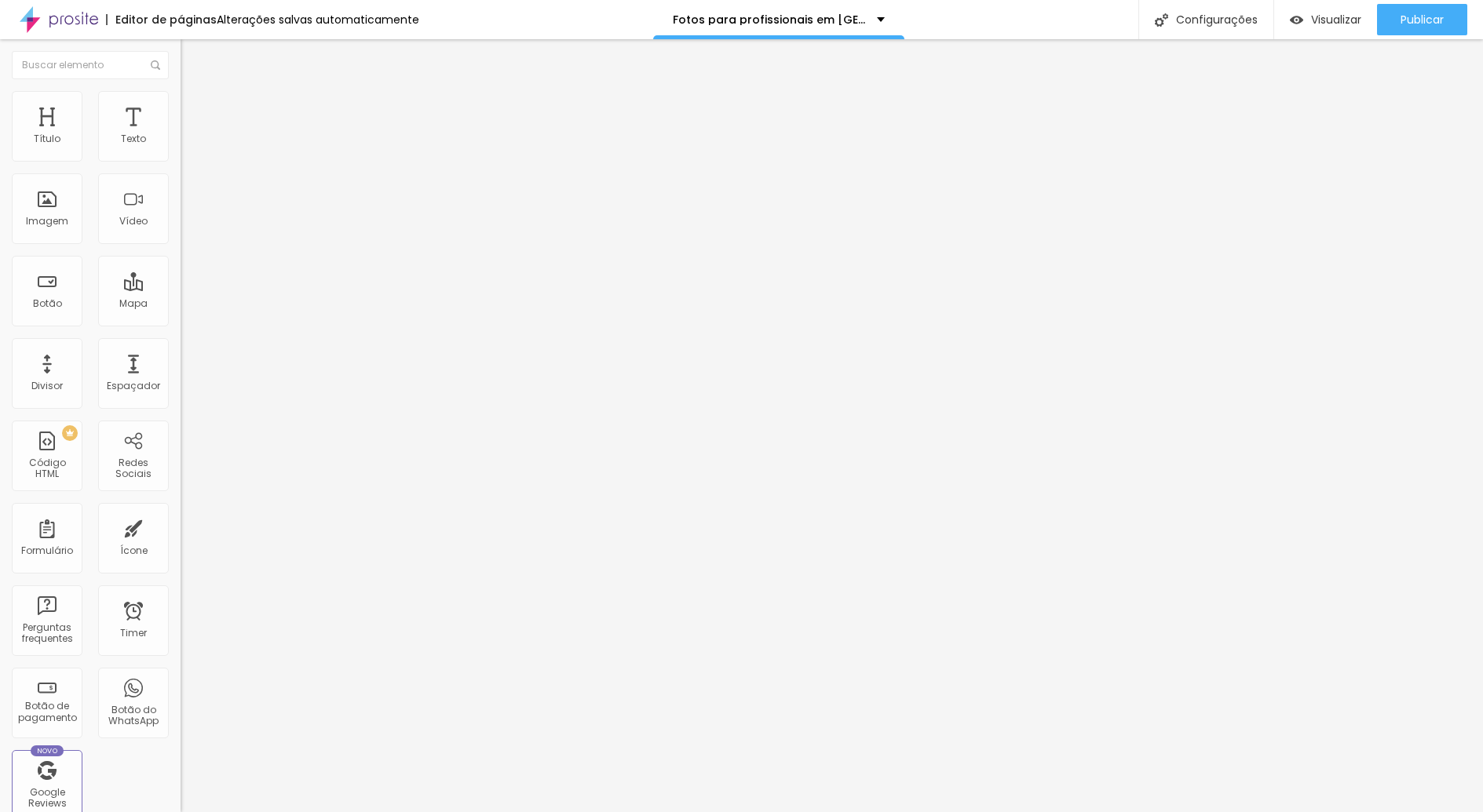
copy p "https://www.tiagoguedes.com.br/fotos-para-profissionais-em-joinville"
click at [1403, 21] on span "Publicar" at bounding box center [1422, 19] width 43 height 13
click at [1197, 17] on div "Configurações" at bounding box center [1206, 19] width 135 height 39
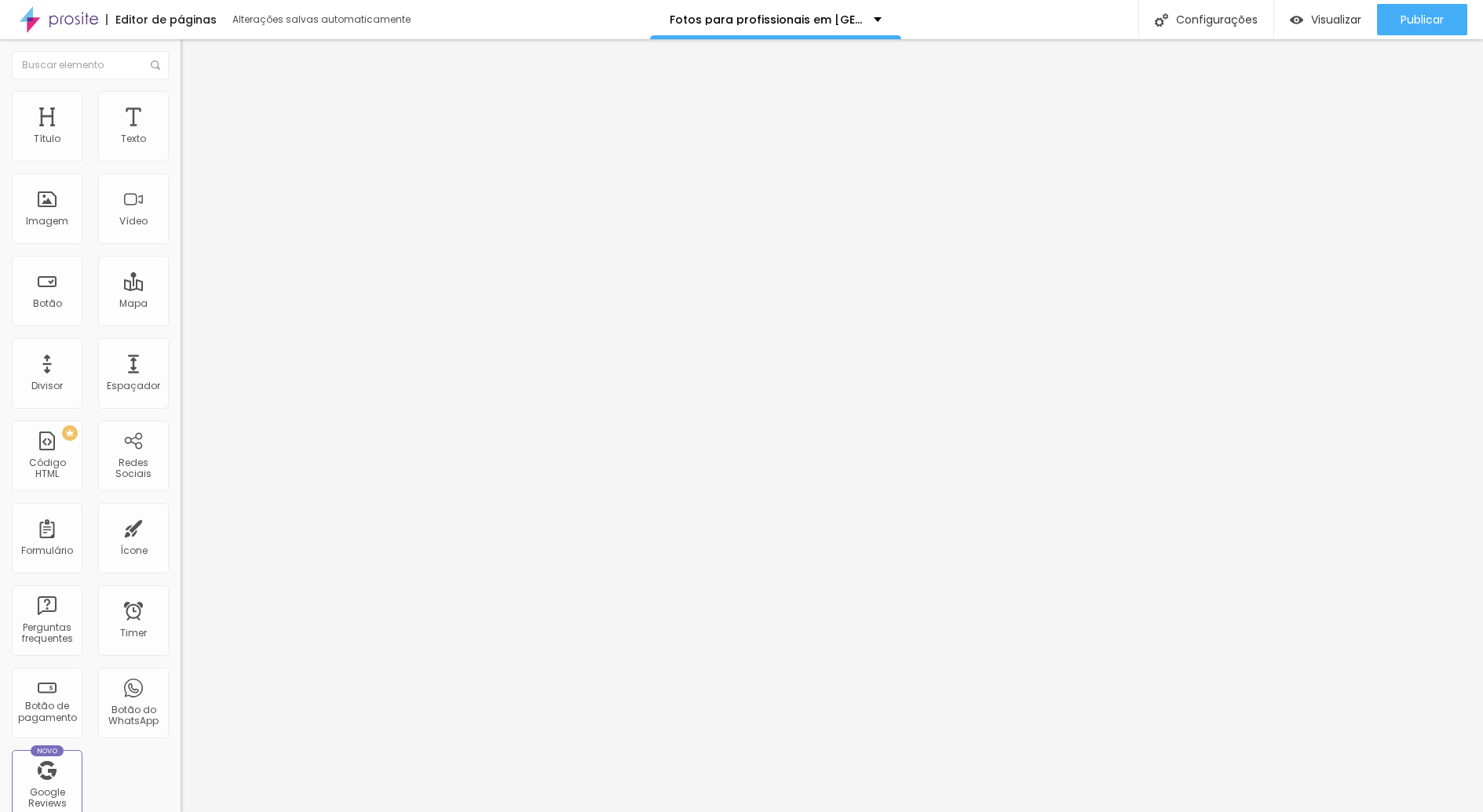
paste input "Curitiba"
type input "Fotógrafo de Fotografia Corporativa em Curitiba | Retratos Profissionais para M…"
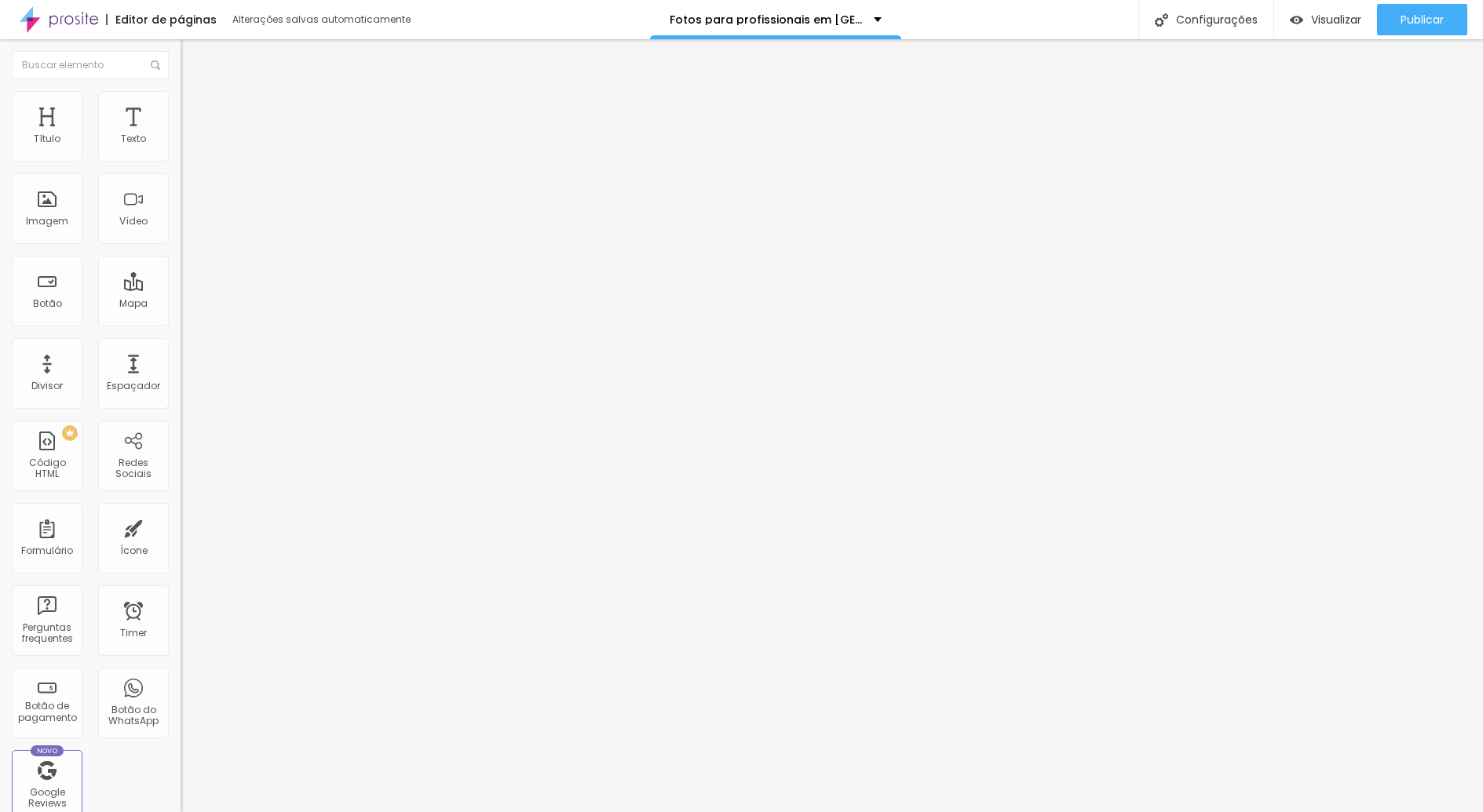
scroll to position [0, 0]
paste input "Curitiba"
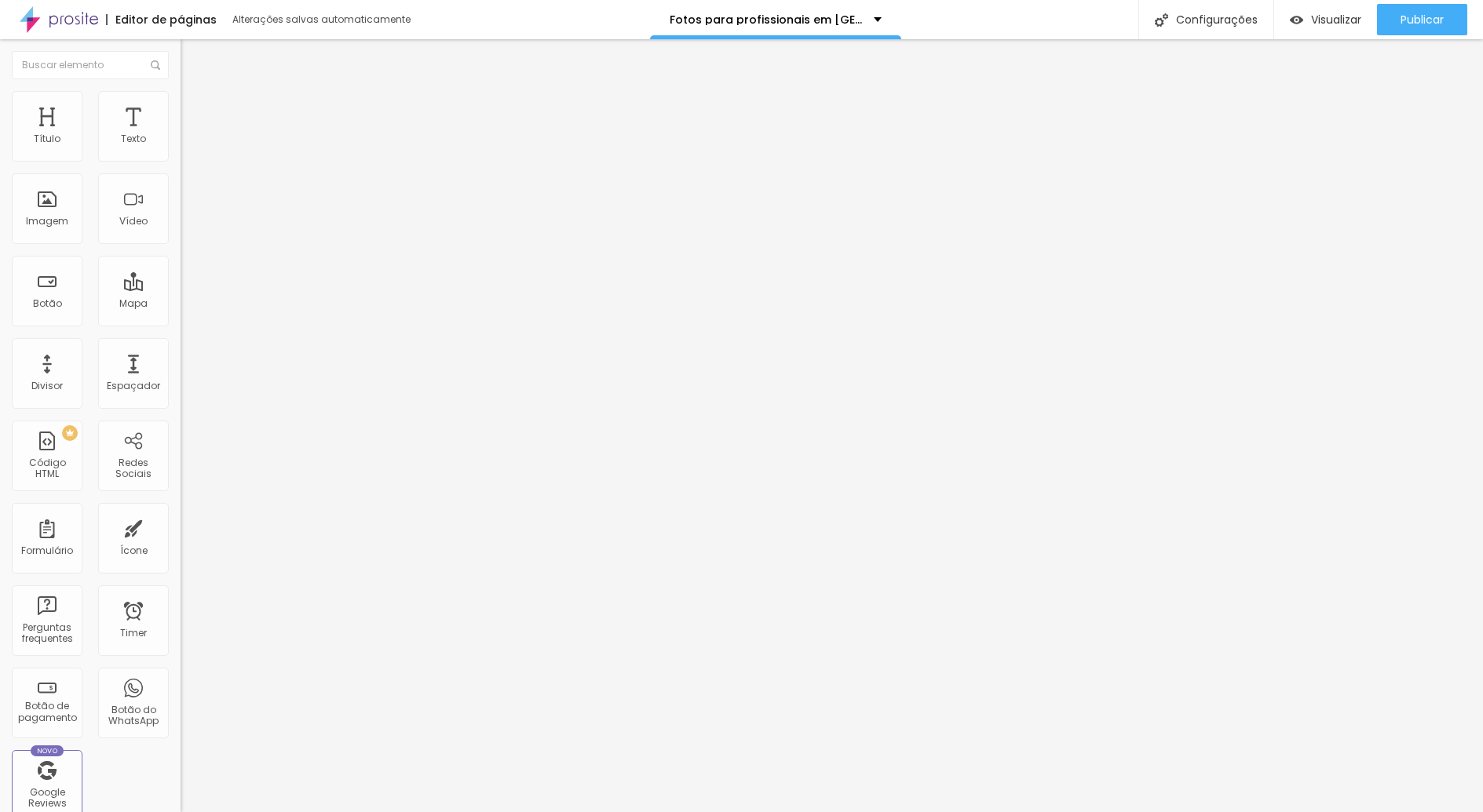
scroll to position [0, 127]
type input "Fotógrafo de Fotografia Corporativa em Curitiba | Retratos Profissionais para M…"
drag, startPoint x: 823, startPoint y: 528, endPoint x: 569, endPoint y: 486, distance: 257.4
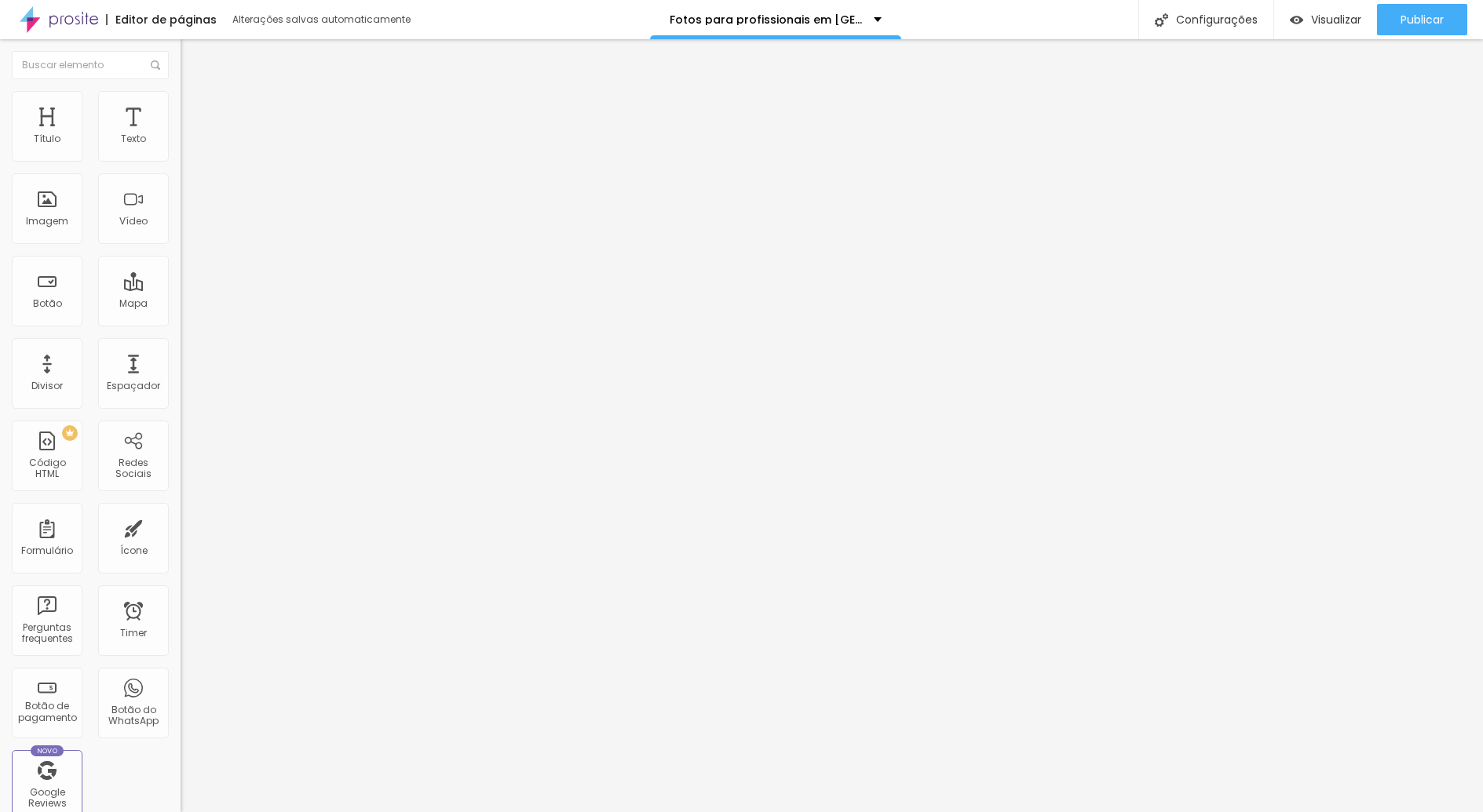
paste textarea "Curitiba"
type textarea "Fotógrafo especializado em fotografia corporativa em Curitiba. Retratos profiss…"
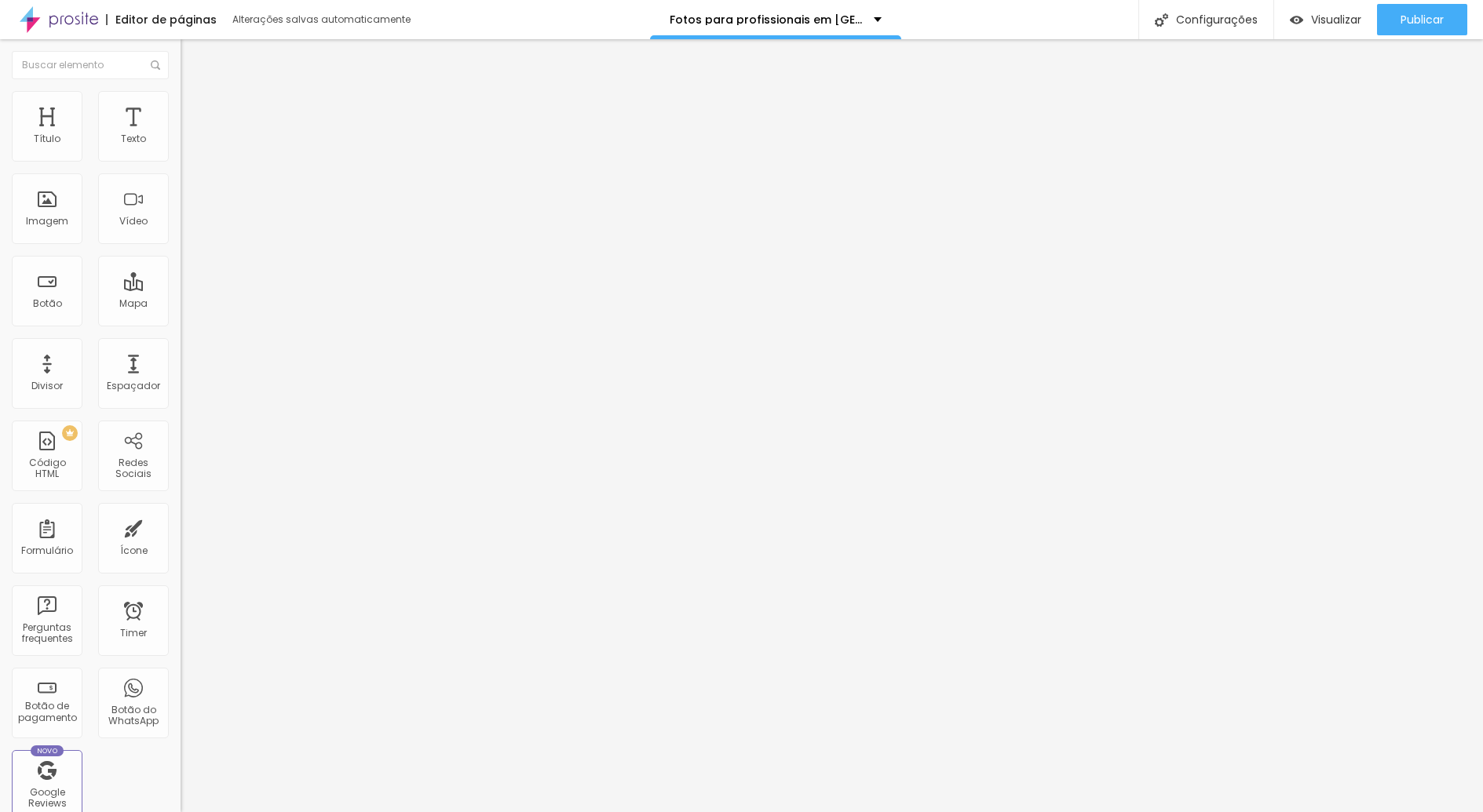
paste textarea "Curitiba"
type textarea "Fotógrafo especializado em fotografia corporativa em Curitiba. Retratos profiss…"
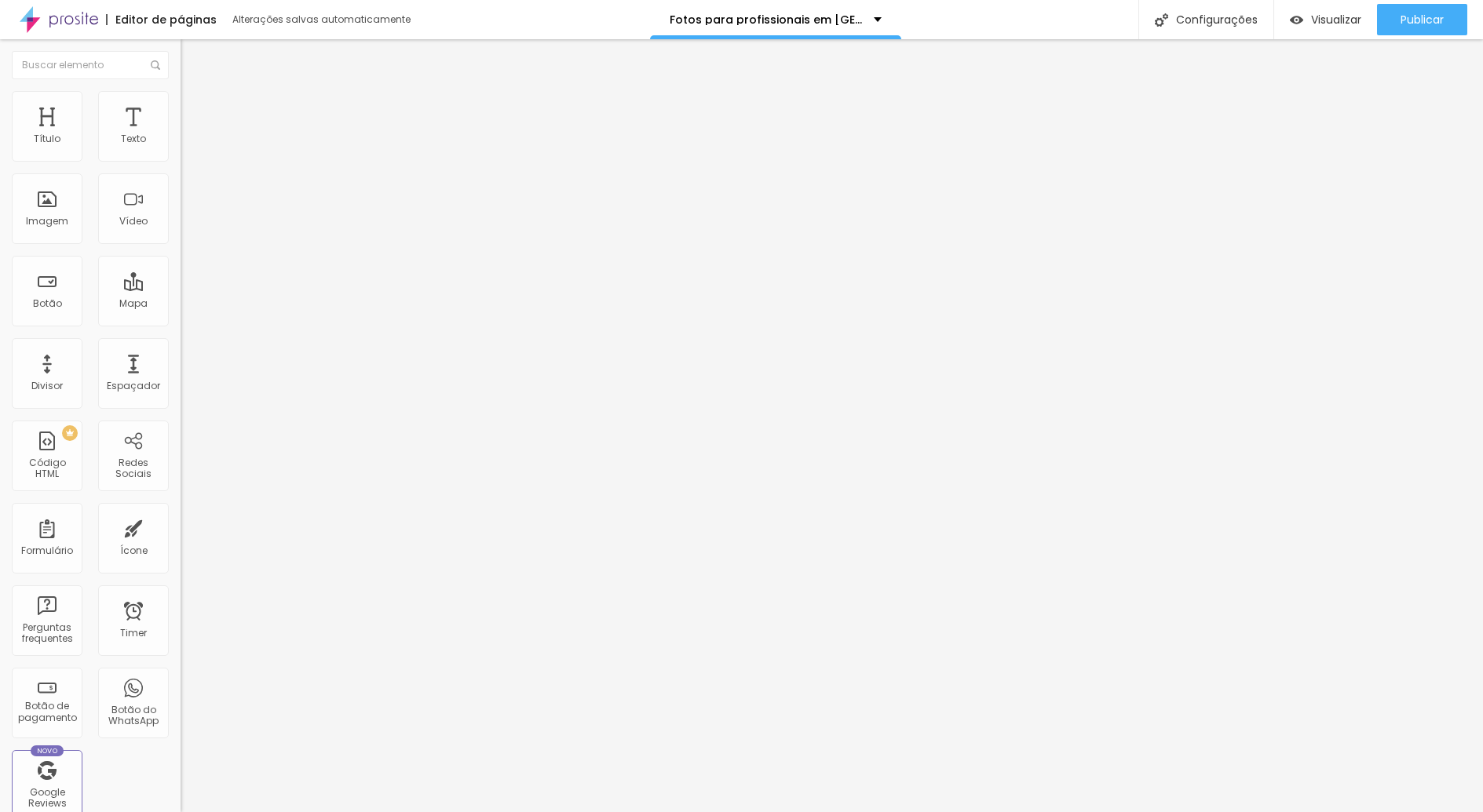
drag, startPoint x: 850, startPoint y: 625, endPoint x: 532, endPoint y: 551, distance: 326.5
paste textarea "Curitiba fotógrafo corporativo em Curitiba retrato profissional para médicos fo…"
type textarea "fotografia corporativa Curitiba fotógrafo corporativo em Curitiba retrato profi…"
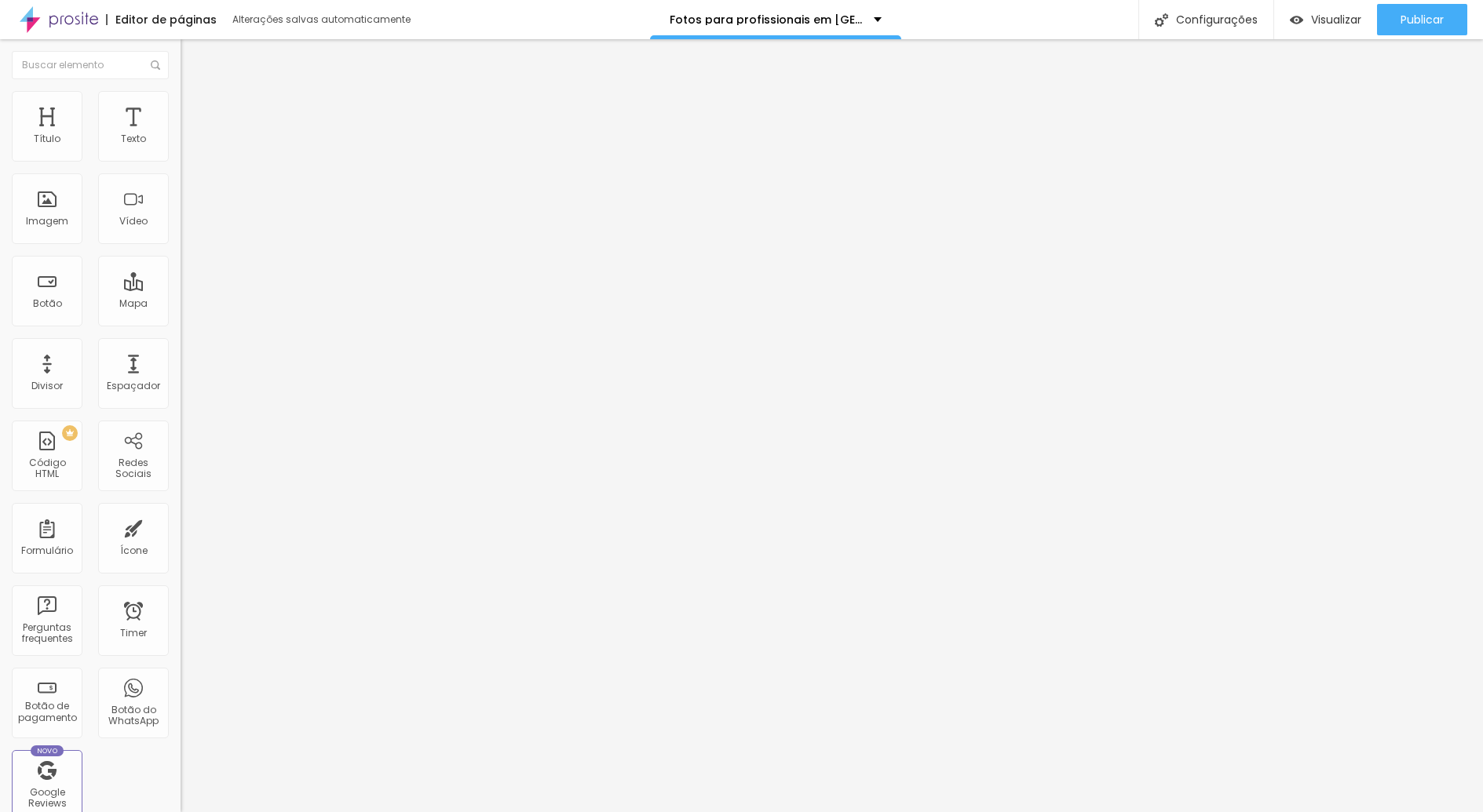
click at [1199, 24] on div "Configurações" at bounding box center [1206, 19] width 135 height 39
drag, startPoint x: 579, startPoint y: 336, endPoint x: 904, endPoint y: 347, distance: 325.2
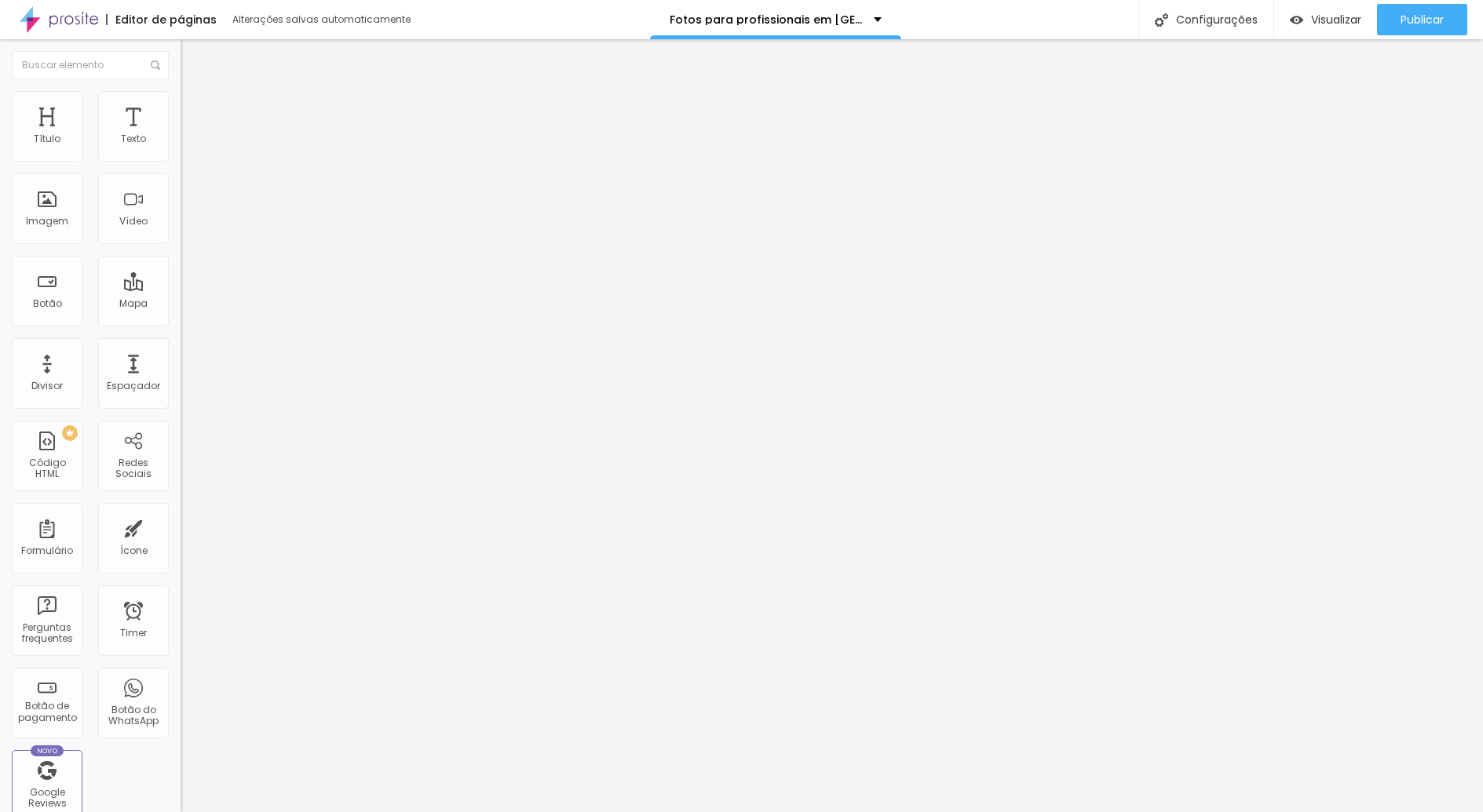
drag, startPoint x: 582, startPoint y: 338, endPoint x: 918, endPoint y: 344, distance: 336.1
copy p "https://www.tiagoguedes.com.br/fotos-para-profissionais-em-curitiba"
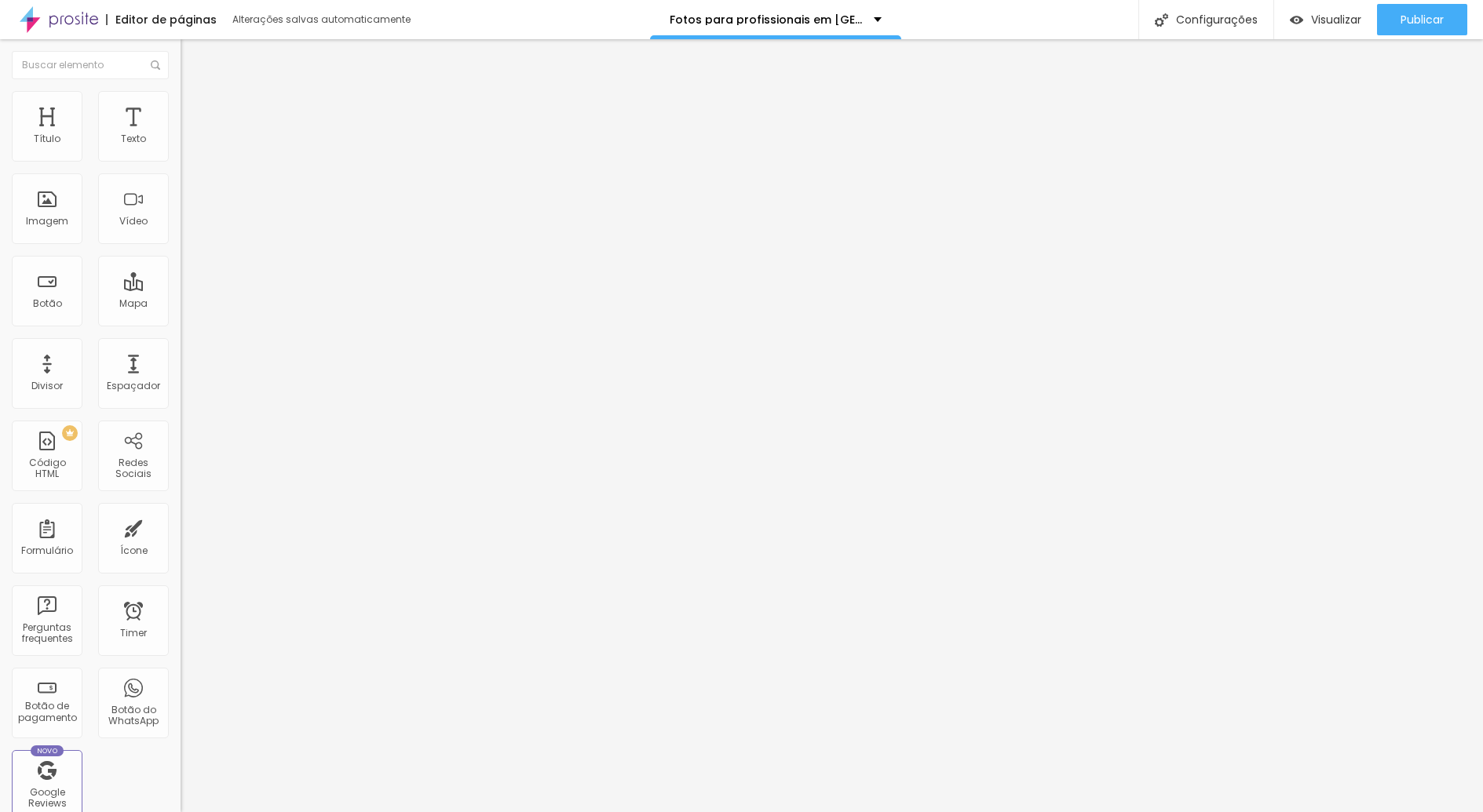
drag, startPoint x: 862, startPoint y: 638, endPoint x: 547, endPoint y: 549, distance: 327.3
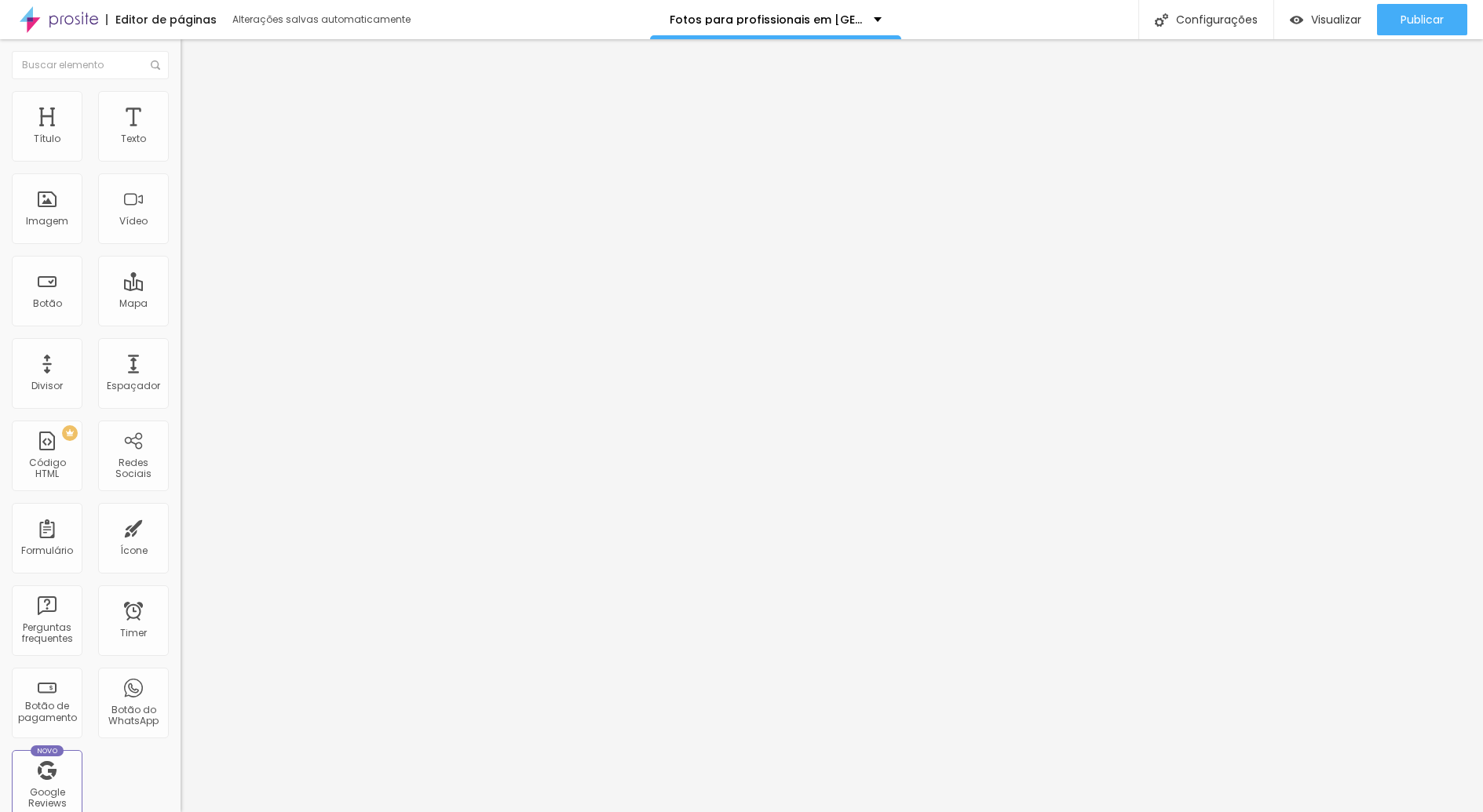
paste textarea "fotografia de eventos Curitiba fotógrafo de eventos corporativos Curitiba"
type textarea "fotografia corporativa Curitiba fotógrafo corporativo em Curitiba retrato profi…"
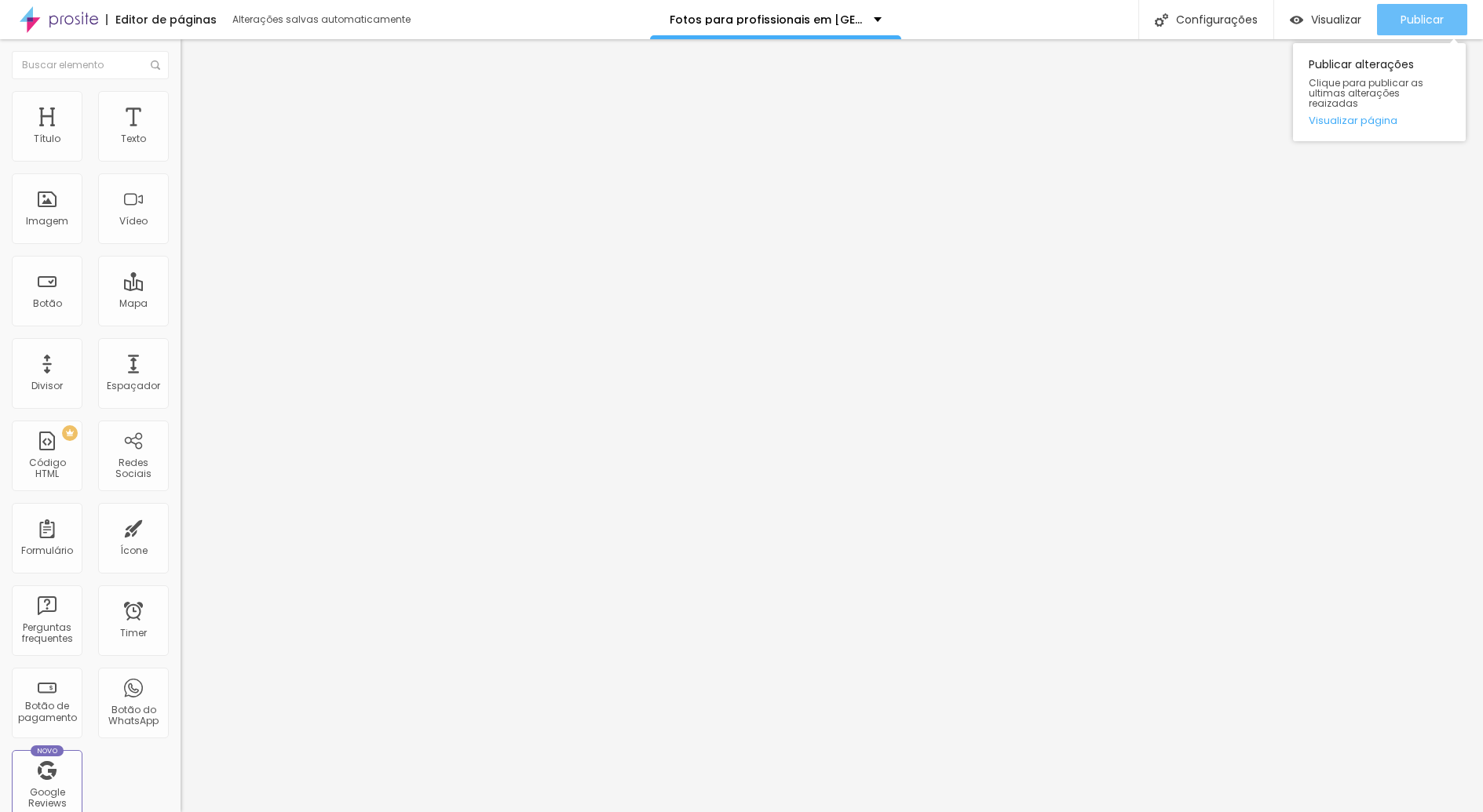
click at [1411, 22] on span "Publicar" at bounding box center [1422, 19] width 43 height 13
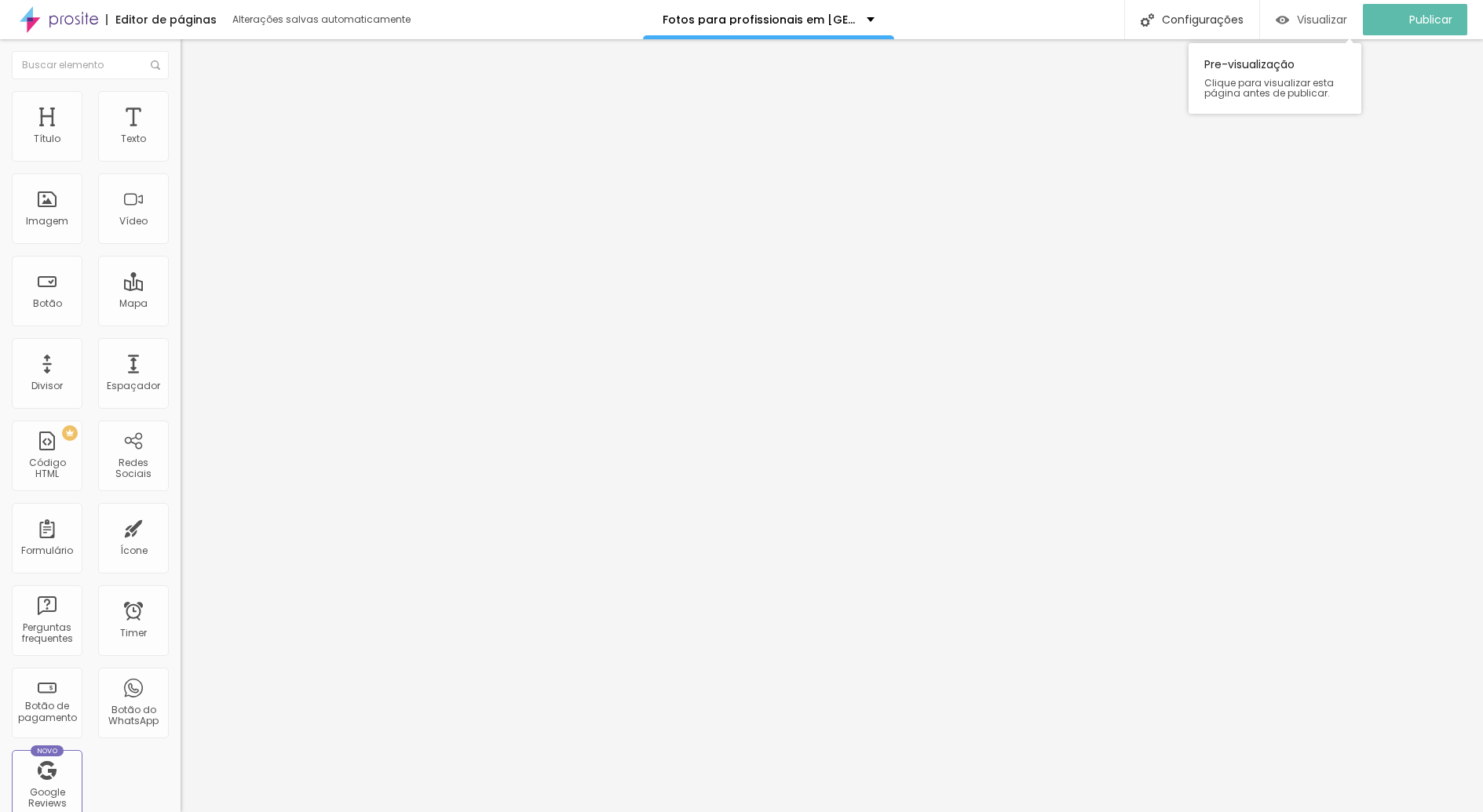
click at [1341, 19] on span "Visualizar" at bounding box center [1322, 19] width 50 height 13
click at [195, 109] on span "Estilo" at bounding box center [207, 101] width 24 height 13
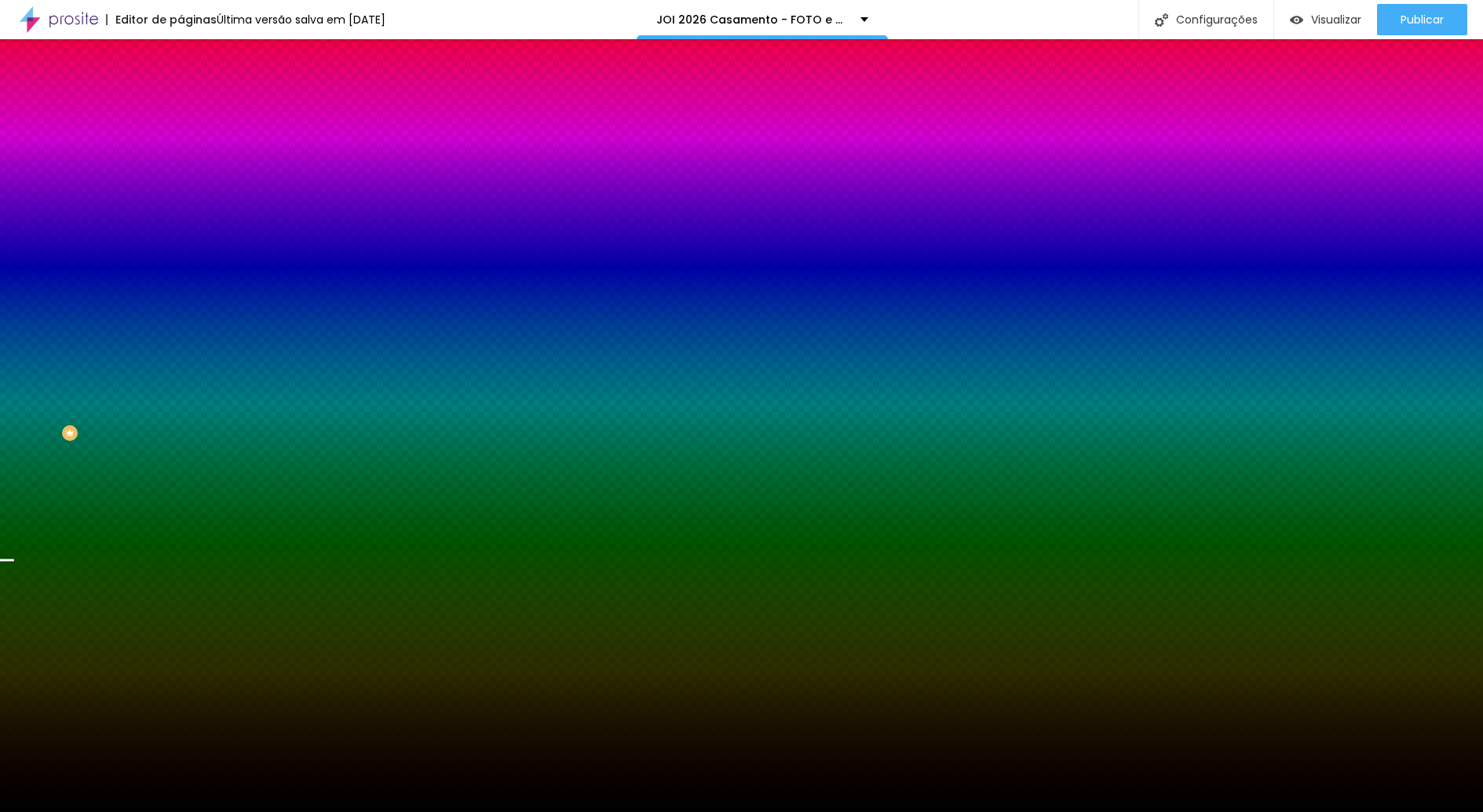
click at [195, 116] on span "Avançado" at bounding box center [221, 117] width 52 height 13
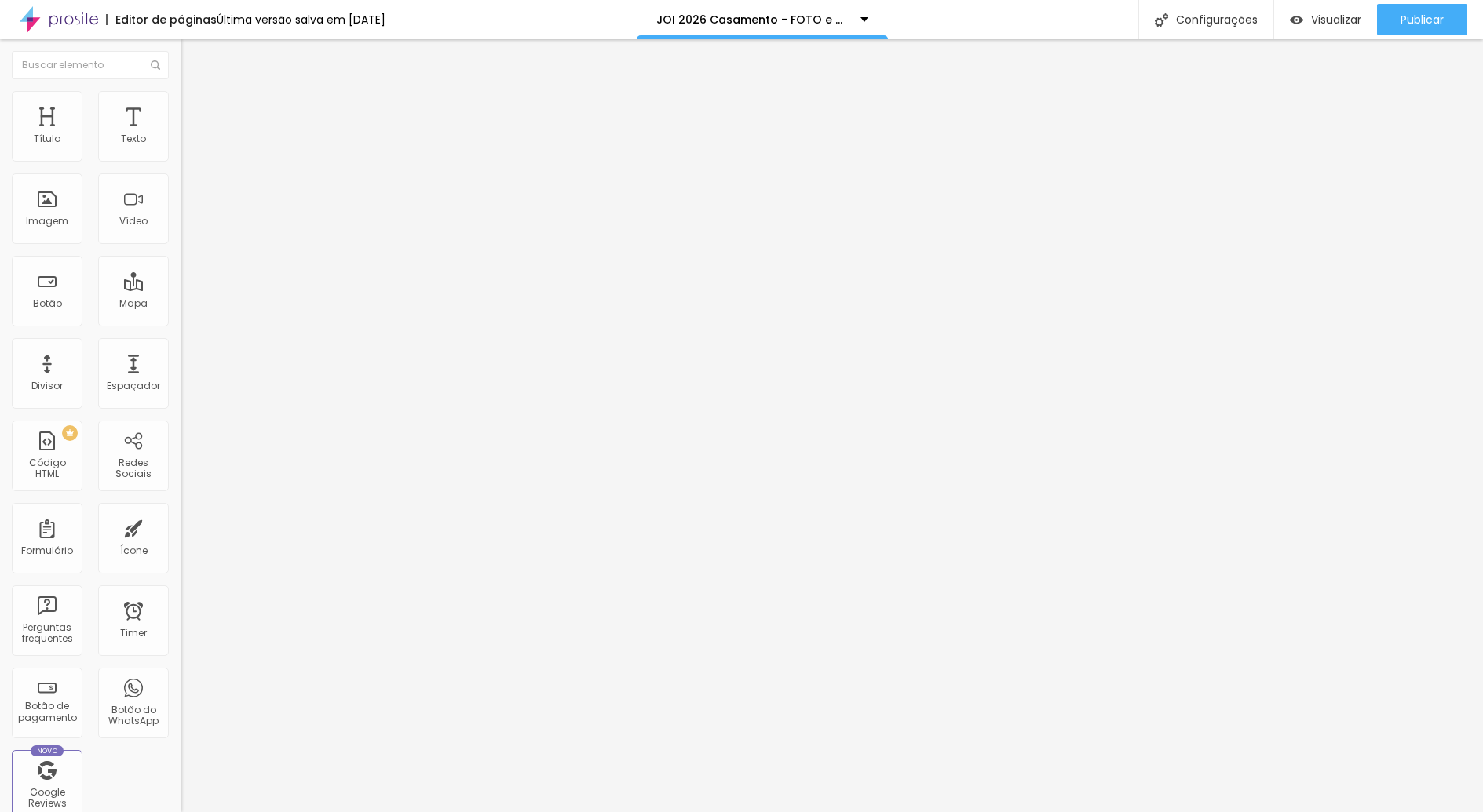
click at [181, 675] on div at bounding box center [270, 675] width 181 height 0
click at [181, 684] on div at bounding box center [270, 684] width 181 height 0
click at [181, 694] on div at bounding box center [270, 694] width 181 height 0
click at [1438, 19] on span "Publicar" at bounding box center [1422, 19] width 43 height 13
click at [1345, 24] on span "Visualizar" at bounding box center [1336, 19] width 50 height 13
